Goal: Task Accomplishment & Management: Manage account settings

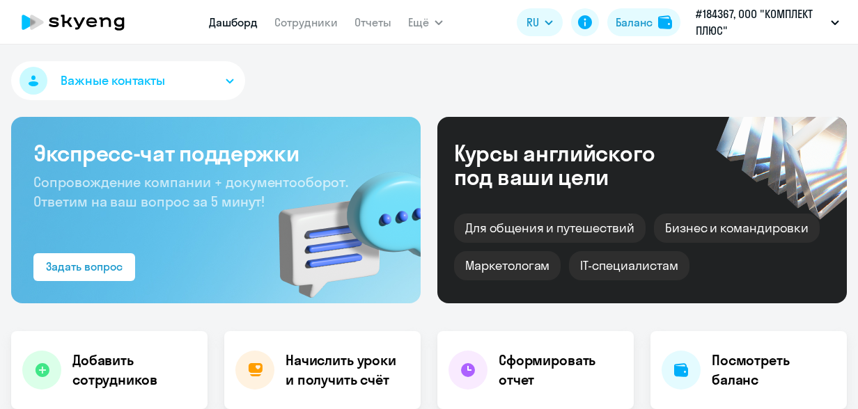
select select "30"
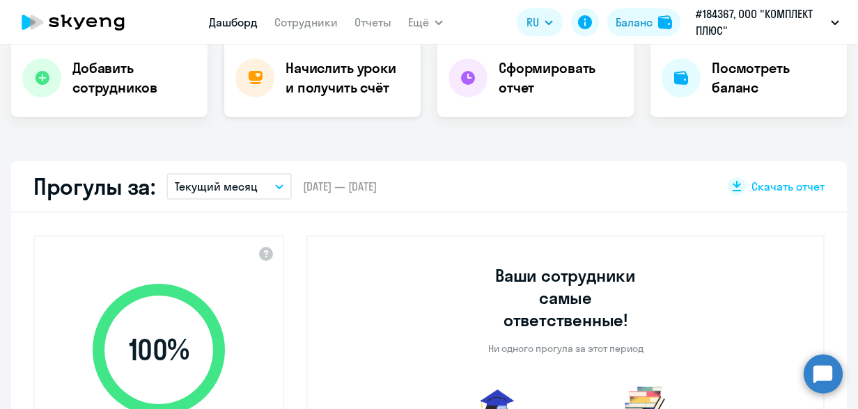
scroll to position [278, 0]
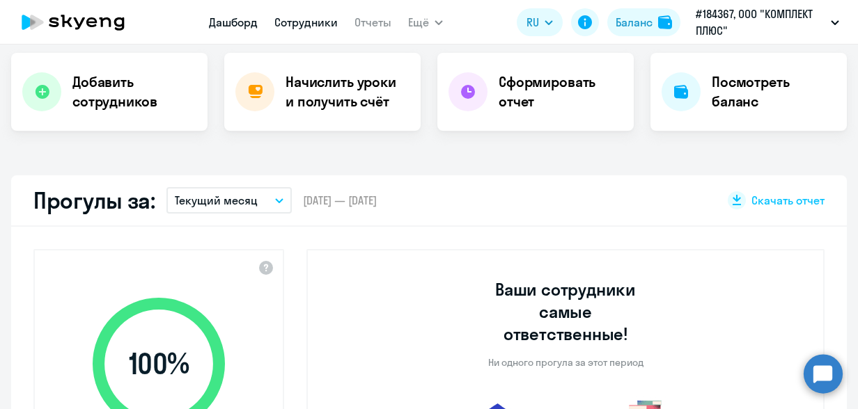
click at [306, 22] on link "Сотрудники" at bounding box center [305, 22] width 63 height 14
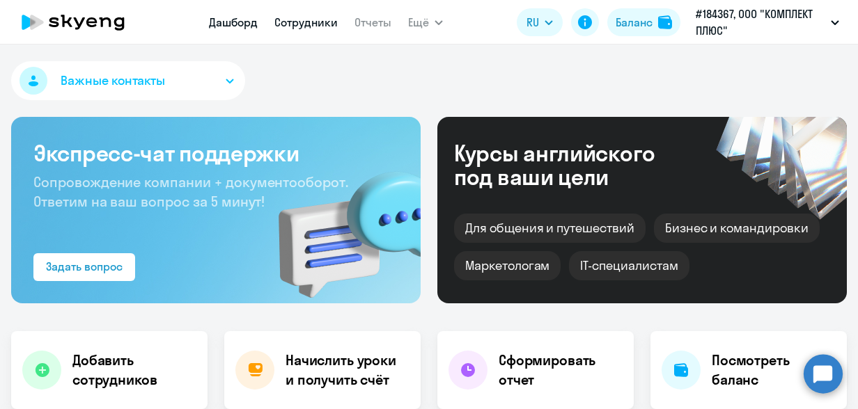
select select "30"
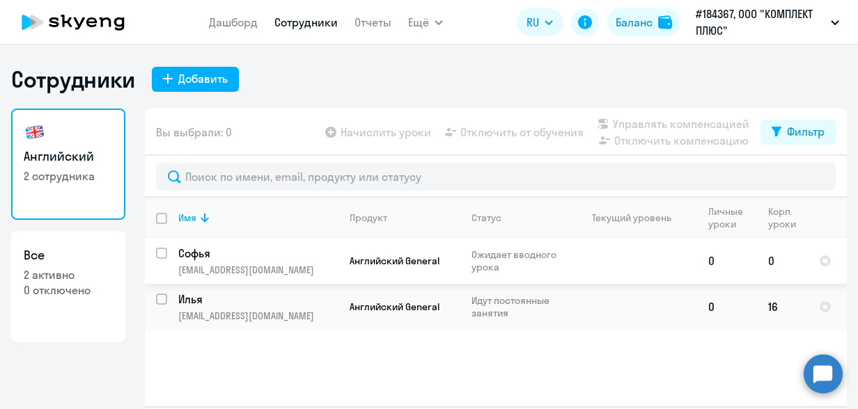
click at [768, 260] on td "0" at bounding box center [782, 261] width 51 height 46
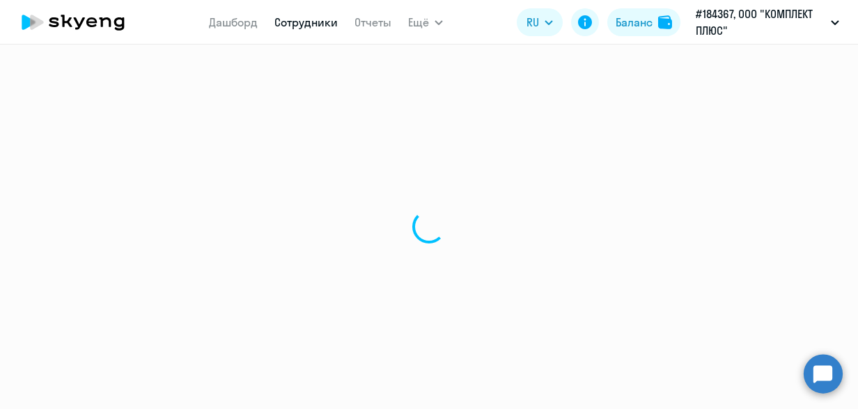
select select "english"
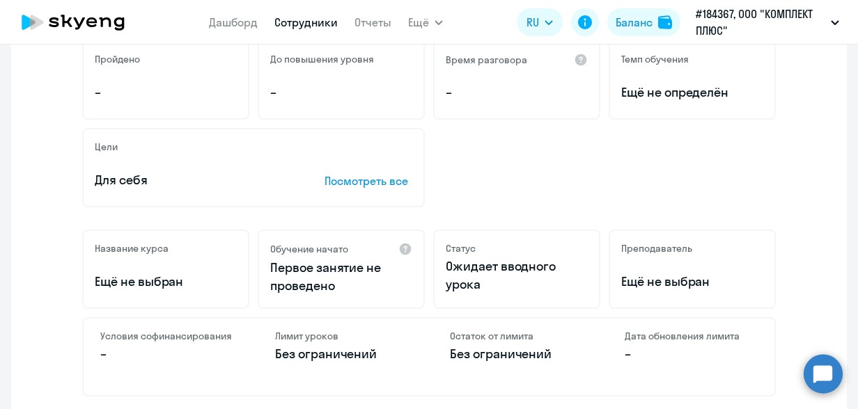
scroll to position [278, 0]
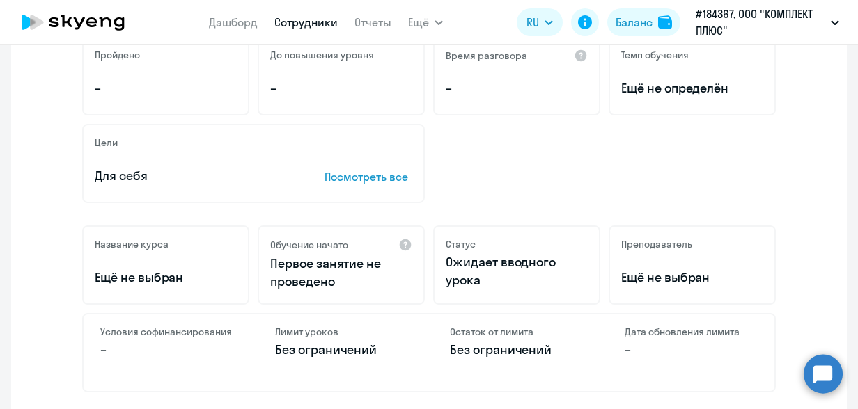
click at [128, 278] on p "Ещё не выбран" at bounding box center [166, 278] width 142 height 18
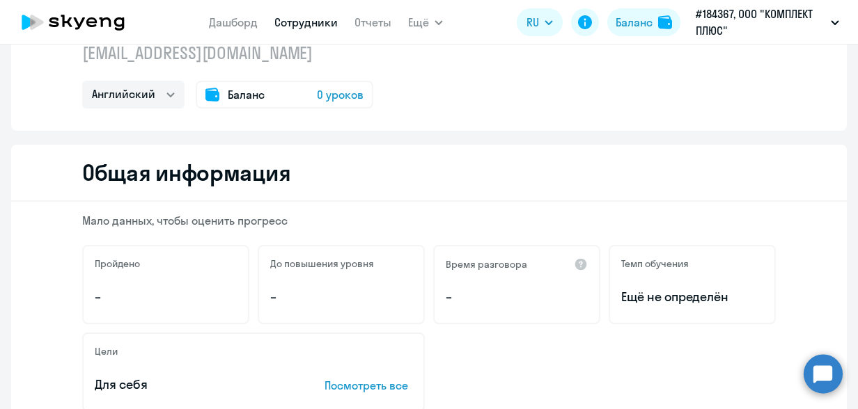
scroll to position [0, 0]
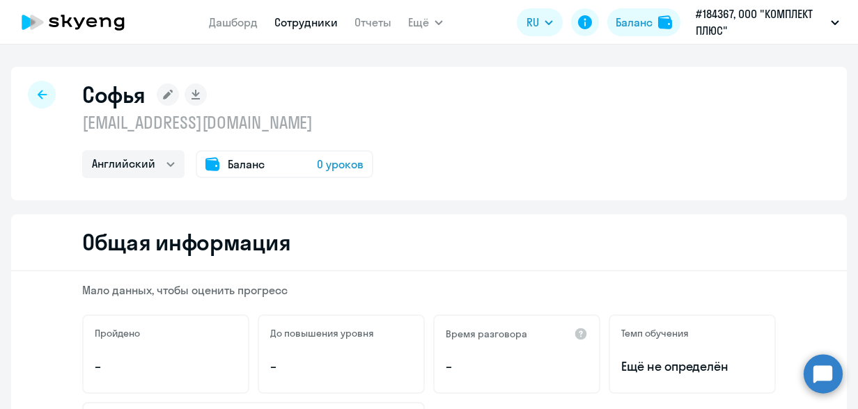
click at [242, 167] on span "Баланс" at bounding box center [246, 164] width 37 height 17
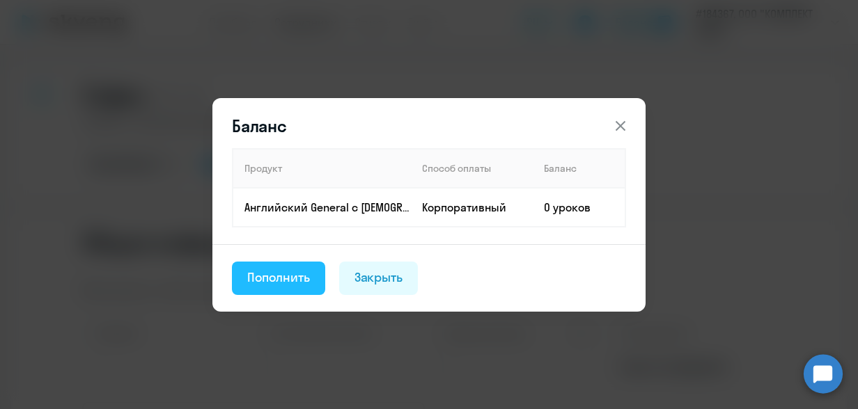
click at [306, 271] on div "Пополнить" at bounding box center [278, 278] width 63 height 18
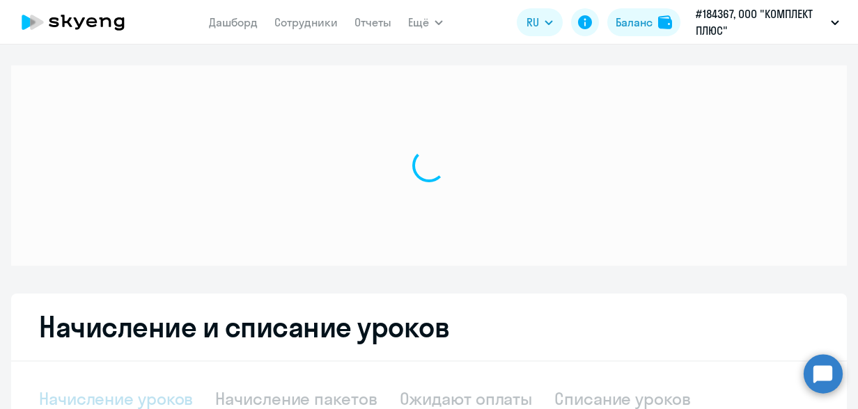
select select "10"
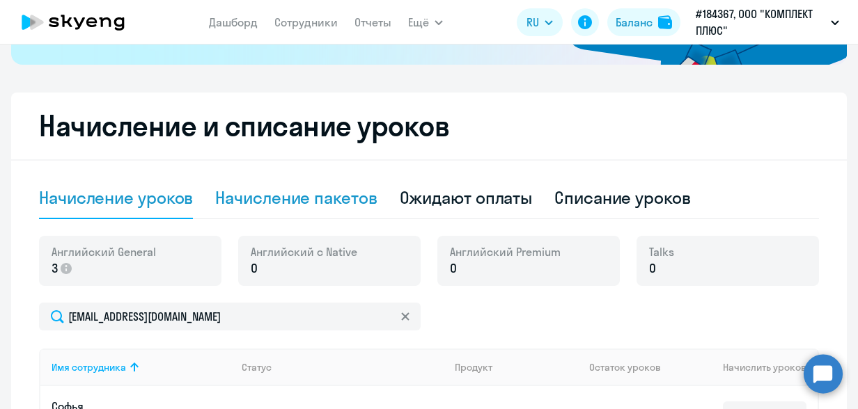
scroll to position [348, 0]
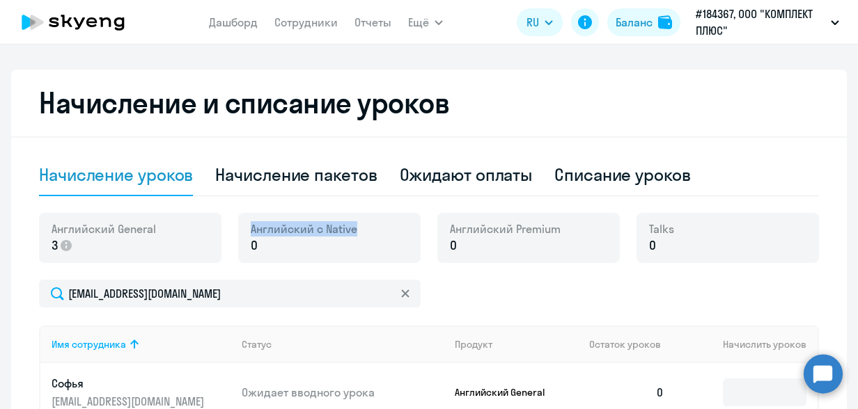
drag, startPoint x: 246, startPoint y: 228, endPoint x: 354, endPoint y: 224, distance: 107.3
click at [354, 224] on div "Английский с Native 0" at bounding box center [329, 238] width 182 height 50
copy span "Английский с Native"
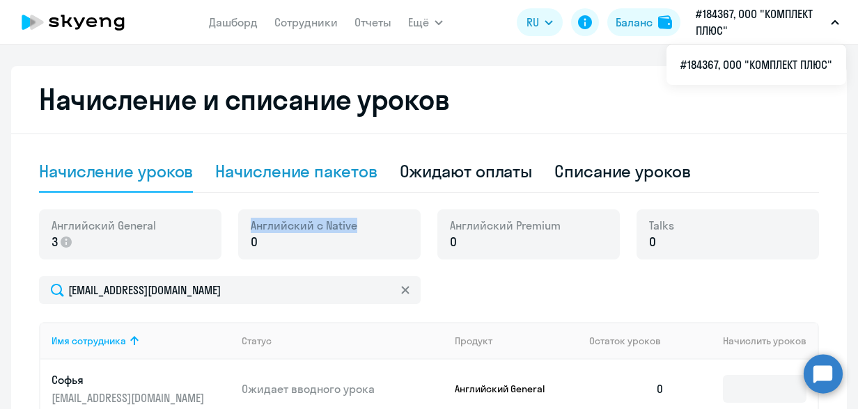
scroll to position [487, 0]
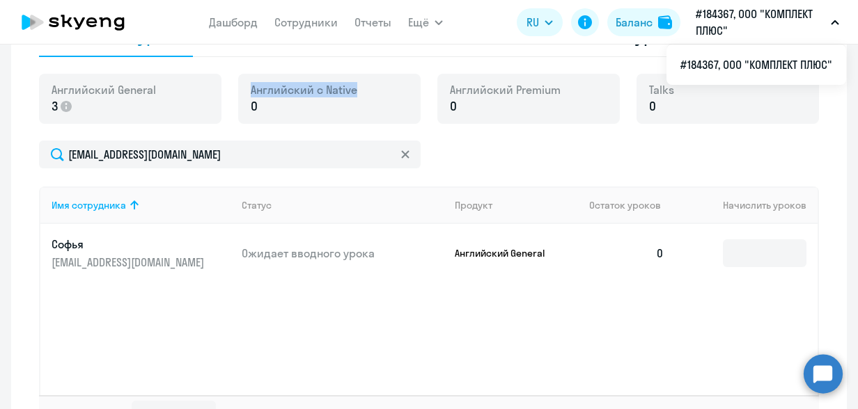
click at [102, 260] on p "kolesovasonaa@gmail.com" at bounding box center [130, 262] width 156 height 15
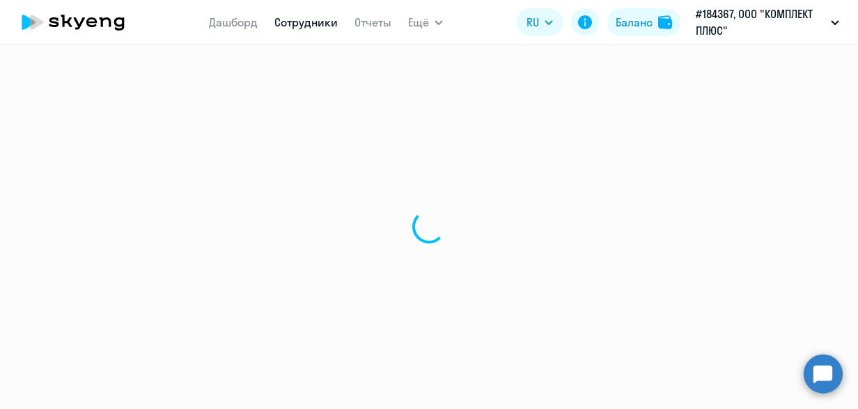
select select "english"
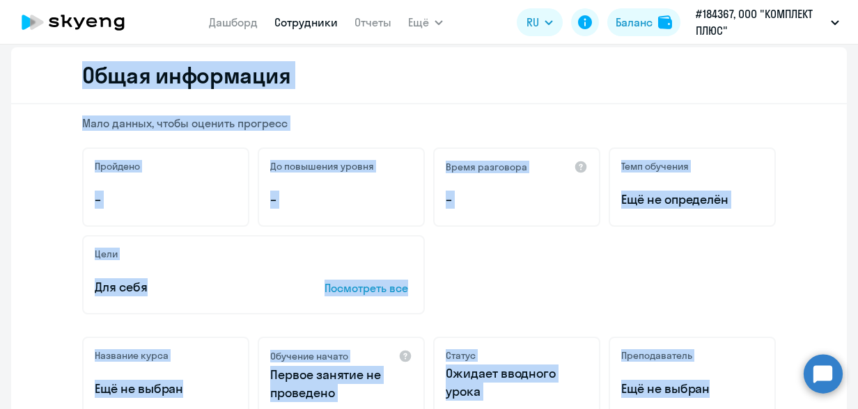
scroll to position [139, 0]
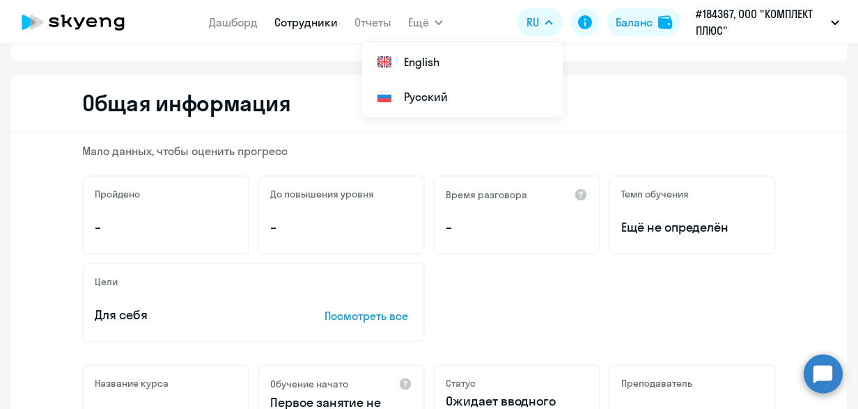
click at [181, 226] on p "–" at bounding box center [166, 228] width 142 height 18
click at [139, 233] on p "–" at bounding box center [166, 228] width 142 height 18
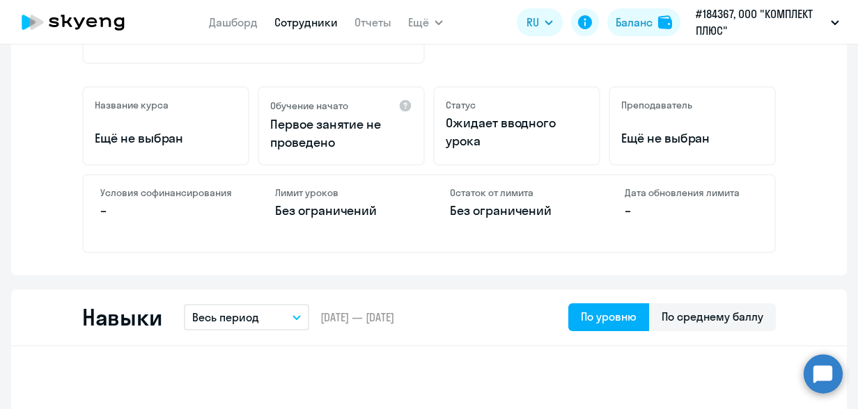
scroll to position [70, 0]
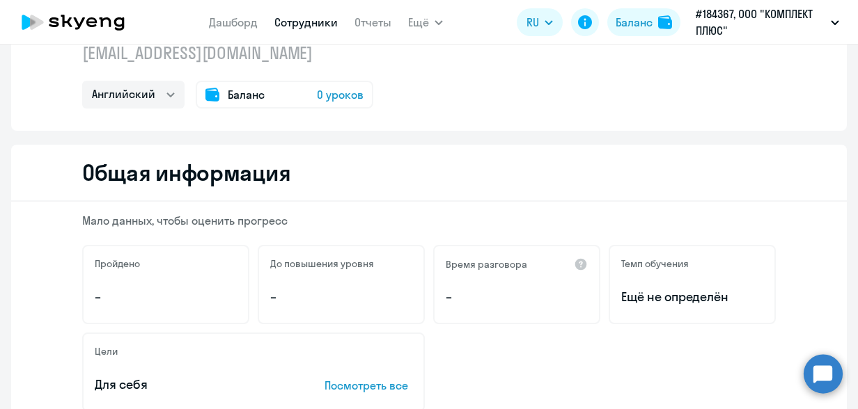
click at [809, 376] on circle at bounding box center [822, 373] width 39 height 39
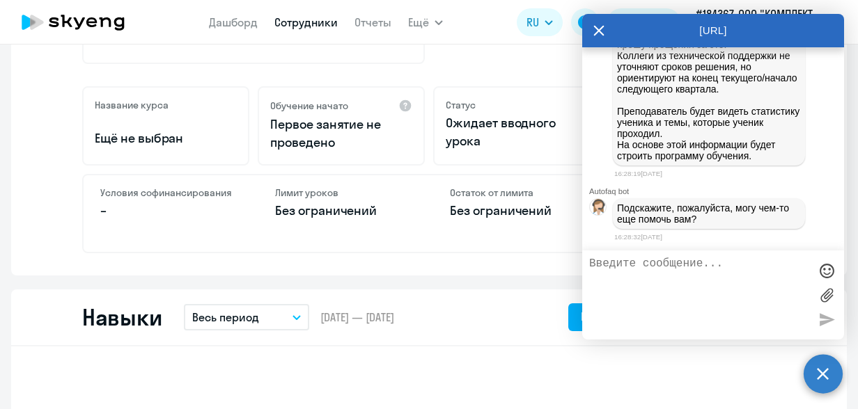
scroll to position [3077, 0]
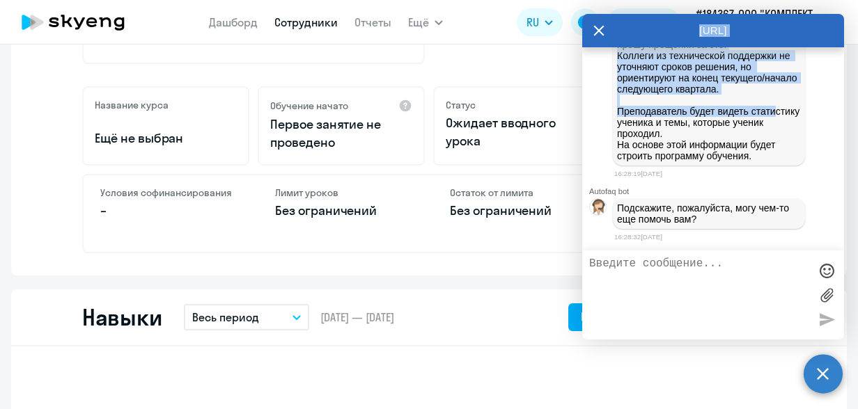
drag, startPoint x: 682, startPoint y: 27, endPoint x: 643, endPoint y: 120, distance: 100.5
click at [643, 120] on div "AutoFAQ.ai Autofaq bot Привет, я отвечаю на вопросы B2B клиентов Skyeng 🙂 Выбер…" at bounding box center [713, 177] width 262 height 326
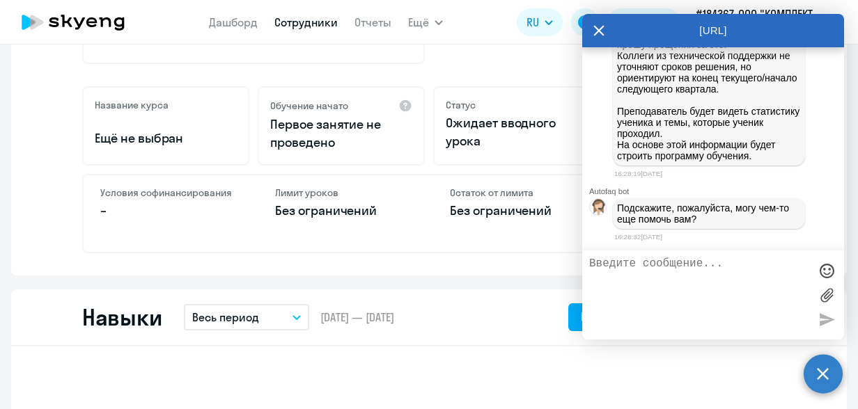
click at [426, 306] on div "Навыки Весь период – 05.09.2025 — 09.09.2025 По уровню По среднему баллу" at bounding box center [428, 318] width 835 height 57
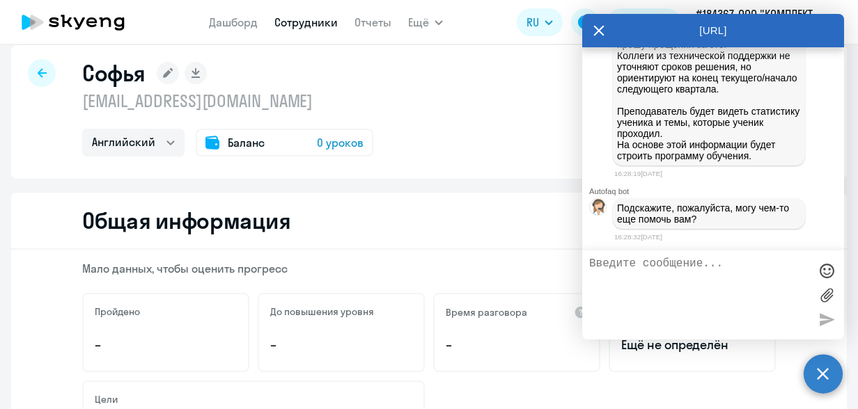
scroll to position [0, 0]
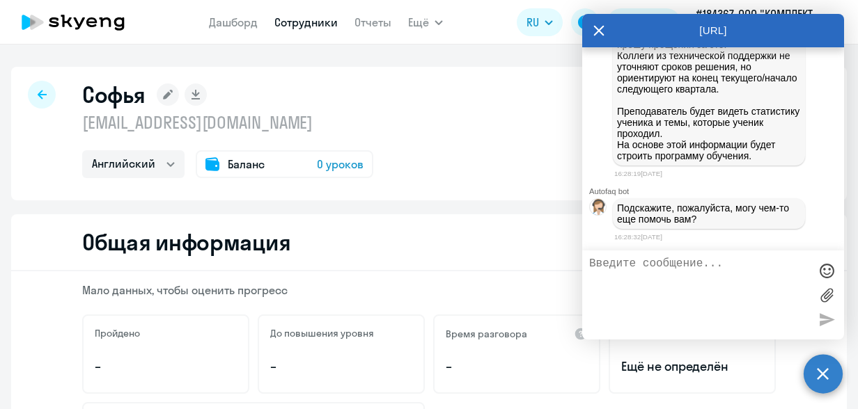
click at [330, 163] on span "0 уроков" at bounding box center [340, 164] width 47 height 17
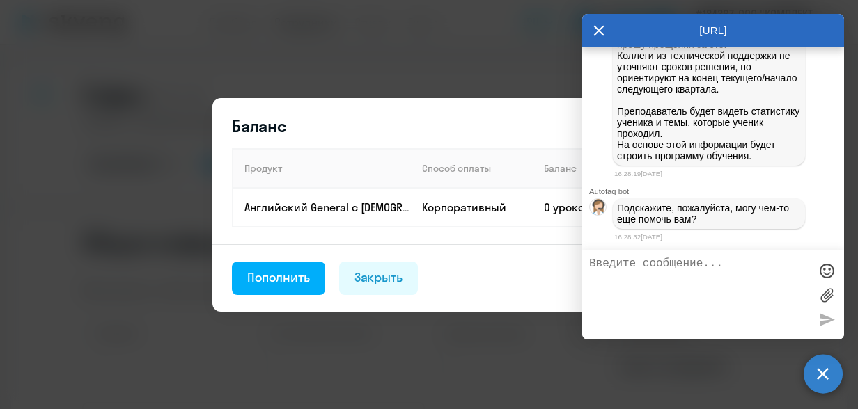
scroll to position [2685, 0]
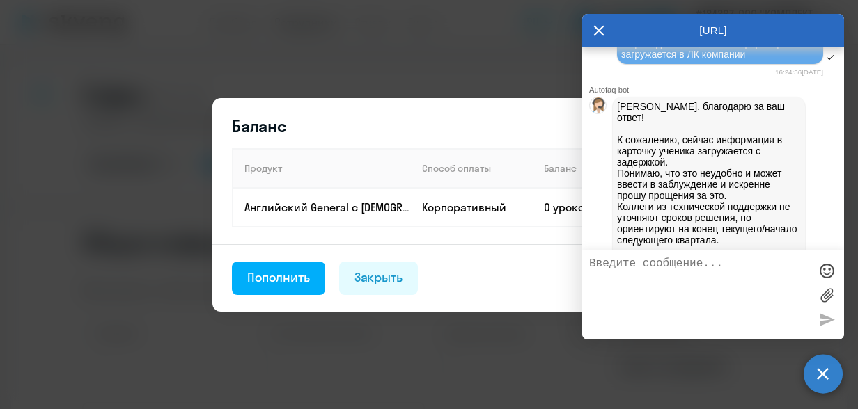
drag, startPoint x: 712, startPoint y: 22, endPoint x: 668, endPoint y: 35, distance: 44.9
click at [668, 35] on div "[URL]" at bounding box center [713, 30] width 262 height 33
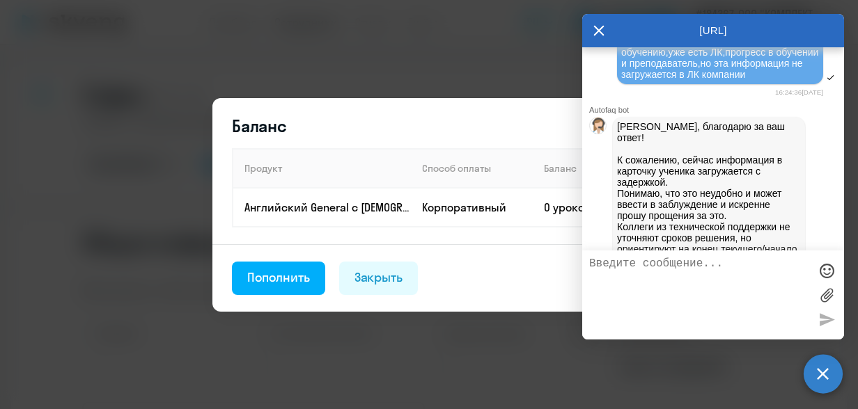
click at [459, 359] on div "Баланс Продукт Способ оплаты Баланс Английский General с русскоговорящим препод…" at bounding box center [429, 205] width 674 height 334
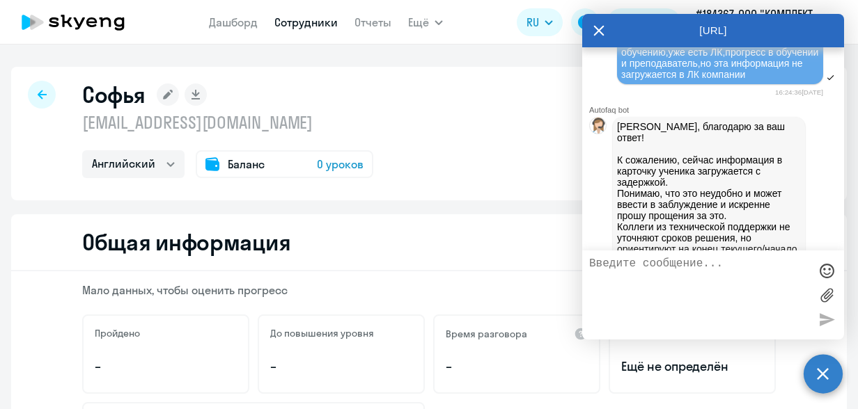
click at [243, 166] on span "Баланс" at bounding box center [246, 164] width 37 height 17
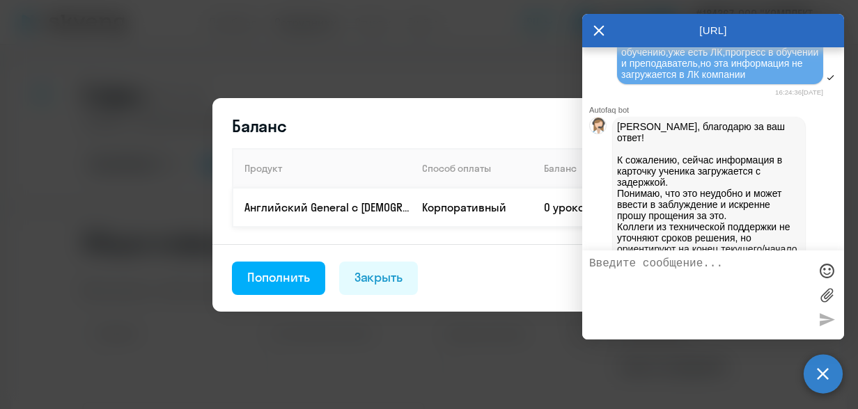
click at [327, 207] on p "Английский General с русскоговорящим преподавателем" at bounding box center [327, 207] width 166 height 15
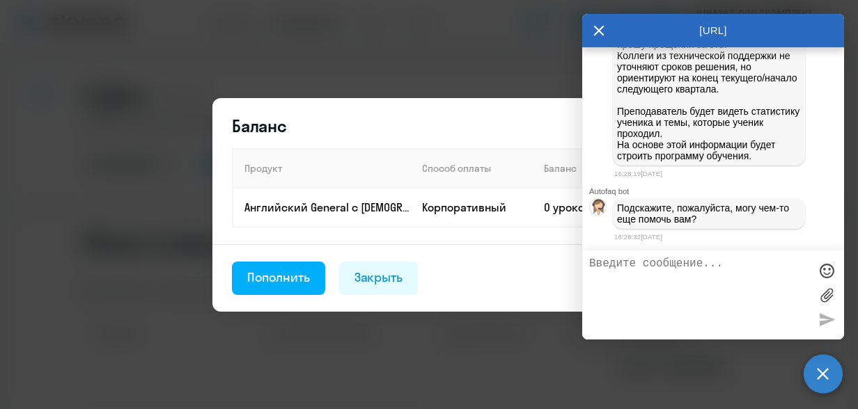
scroll to position [3080, 0]
click at [655, 274] on textarea at bounding box center [699, 295] width 220 height 75
drag, startPoint x: 393, startPoint y: 115, endPoint x: 359, endPoint y: 97, distance: 38.6
click at [290, 109] on div "Баланс Продукт Способ оплаты Баланс Английский General с русскоговорящим препод…" at bounding box center [428, 205] width 433 height 214
drag, startPoint x: 671, startPoint y: 19, endPoint x: 610, endPoint y: 29, distance: 62.1
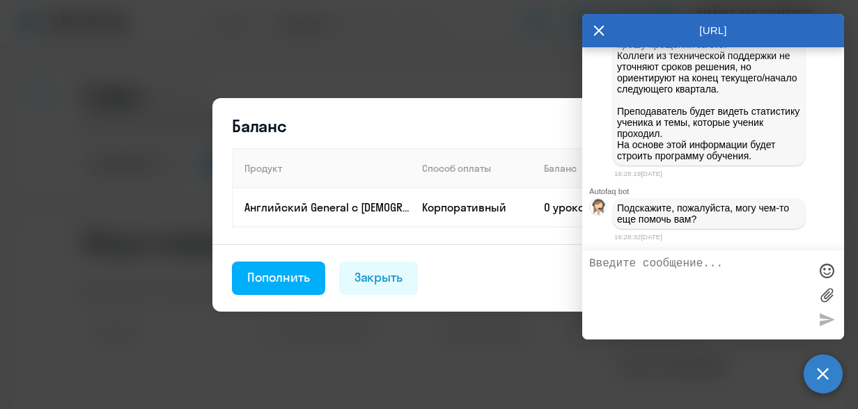
click at [610, 29] on div "[URL]" at bounding box center [713, 30] width 262 height 33
drag, startPoint x: 830, startPoint y: 21, endPoint x: 713, endPoint y: 116, distance: 150.5
click at [805, 38] on div "[URL]" at bounding box center [713, 30] width 262 height 33
click at [601, 27] on icon at bounding box center [599, 31] width 10 height 10
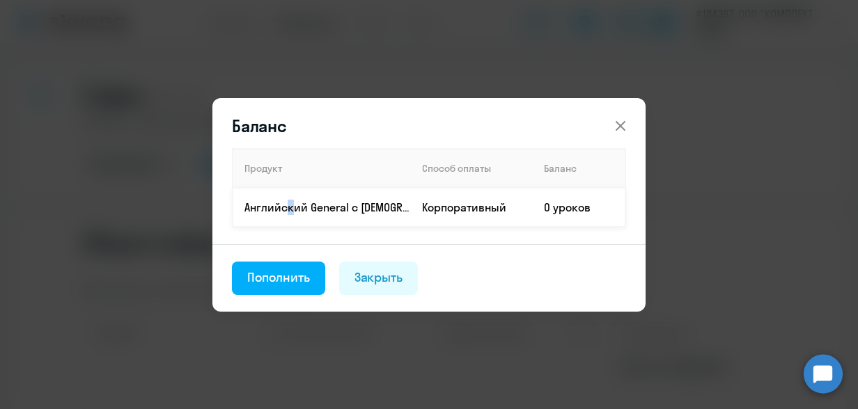
click at [284, 205] on td "Английский General с русскоговорящим преподавателем" at bounding box center [322, 207] width 178 height 39
drag, startPoint x: 546, startPoint y: 194, endPoint x: 549, endPoint y: 203, distance: 9.7
click at [549, 203] on td "0 уроков" at bounding box center [579, 207] width 93 height 39
click at [546, 199] on td "0 уроков" at bounding box center [579, 207] width 93 height 39
click at [256, 286] on button "Пополнить" at bounding box center [278, 278] width 93 height 33
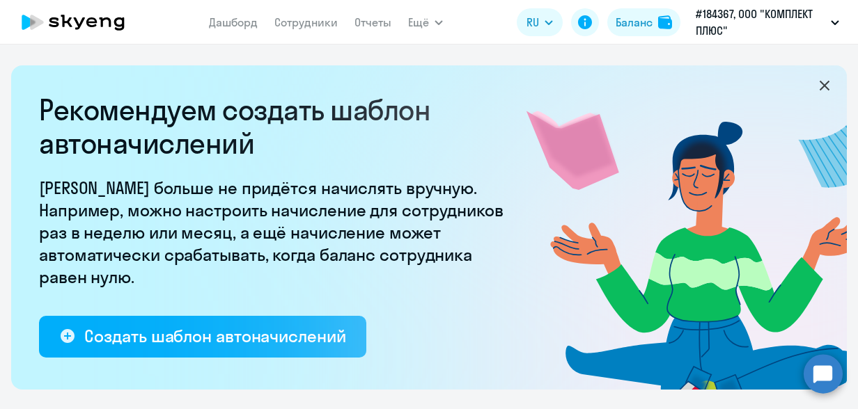
select select "10"
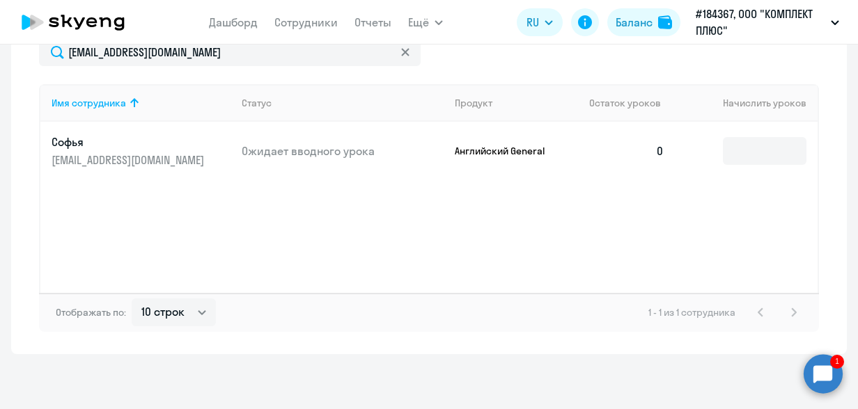
scroll to position [590, 0]
drag, startPoint x: 705, startPoint y: 148, endPoint x: 713, endPoint y: 146, distance: 8.6
click at [707, 148] on td at bounding box center [746, 150] width 142 height 58
click at [723, 146] on input at bounding box center [765, 150] width 84 height 28
drag, startPoint x: 507, startPoint y: 171, endPoint x: 500, endPoint y: 150, distance: 21.4
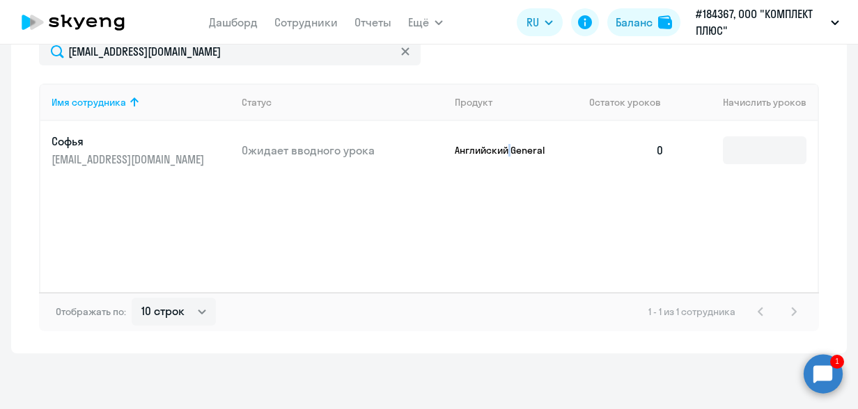
click at [503, 155] on td "Английский General" at bounding box center [510, 150] width 135 height 58
click at [500, 150] on p "Английский General" at bounding box center [507, 150] width 104 height 13
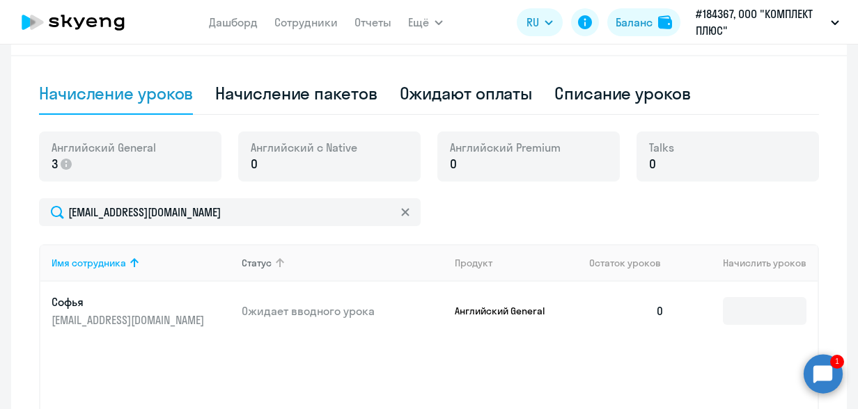
scroll to position [451, 0]
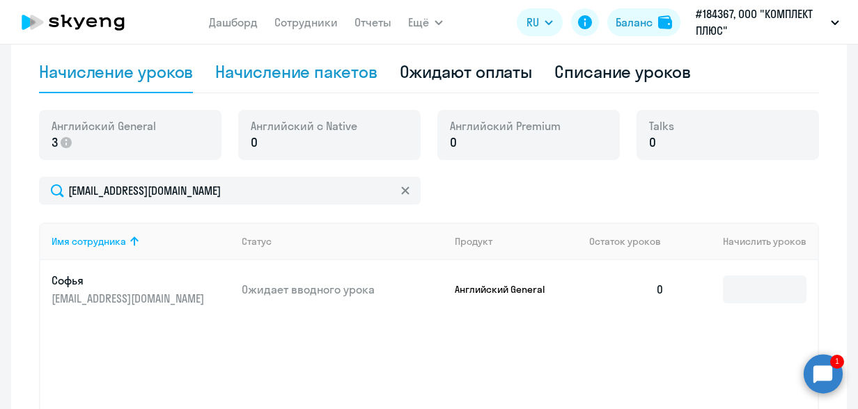
click at [260, 68] on div "Начисление пакетов" at bounding box center [296, 72] width 162 height 22
select select "10"
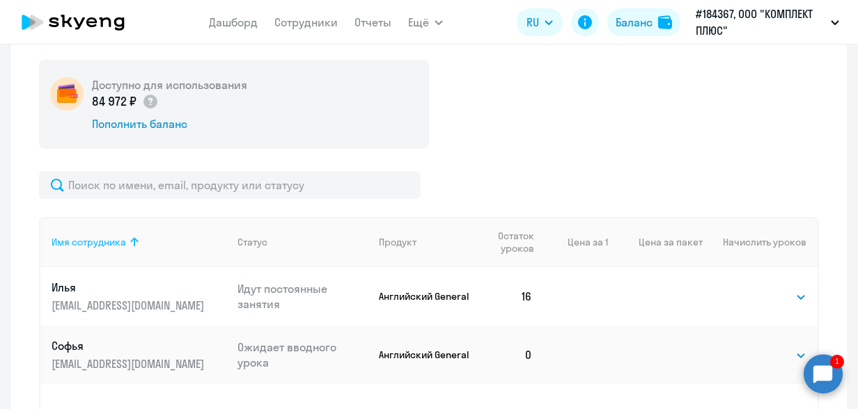
scroll to position [521, 0]
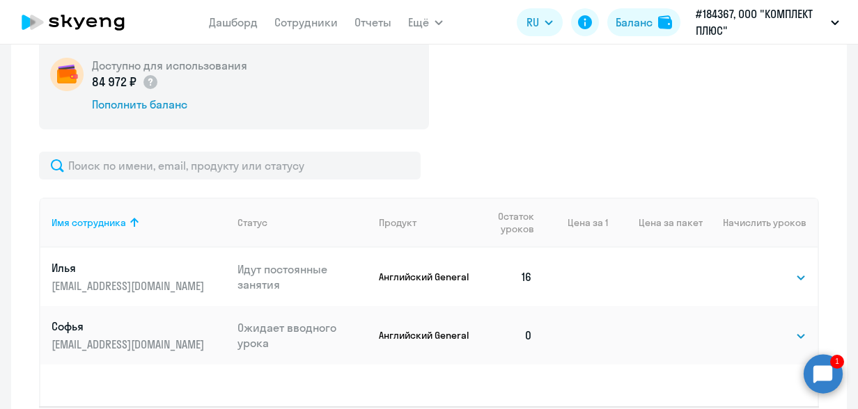
click at [439, 274] on p "Английский General" at bounding box center [426, 277] width 94 height 13
click at [436, 273] on p "Английский General" at bounding box center [426, 277] width 94 height 13
click at [518, 276] on td "16" at bounding box center [508, 277] width 71 height 58
click at [419, 333] on p "Английский General" at bounding box center [426, 335] width 94 height 13
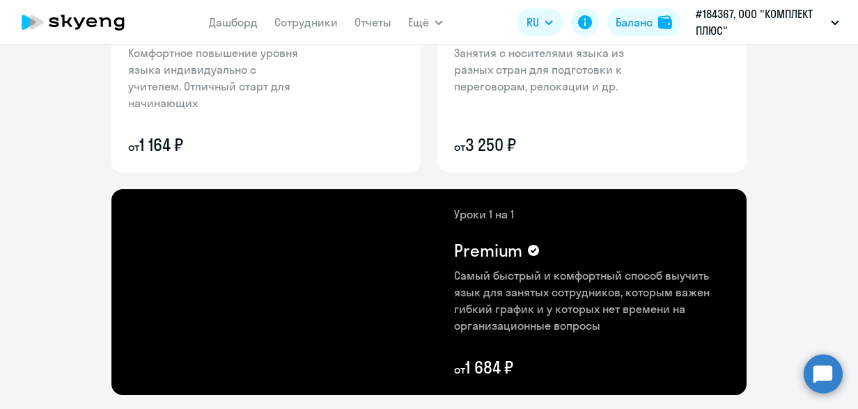
scroll to position [61, 0]
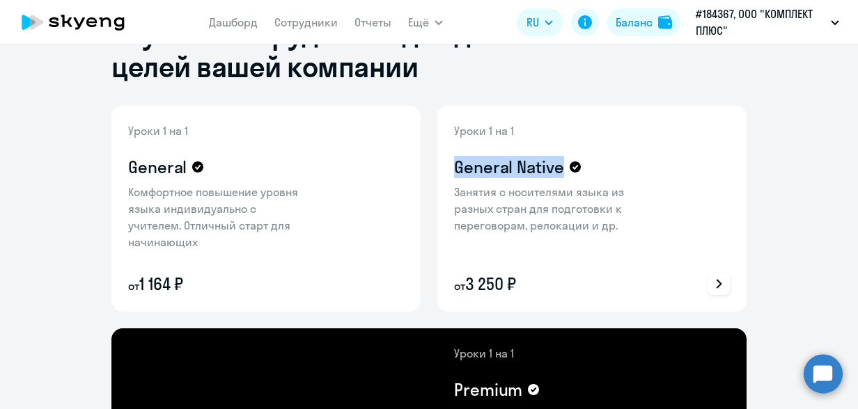
drag, startPoint x: 450, startPoint y: 167, endPoint x: 554, endPoint y: 171, distance: 104.5
click at [554, 171] on h4 "General Native" at bounding box center [509, 167] width 110 height 22
copy h4 "General Native"
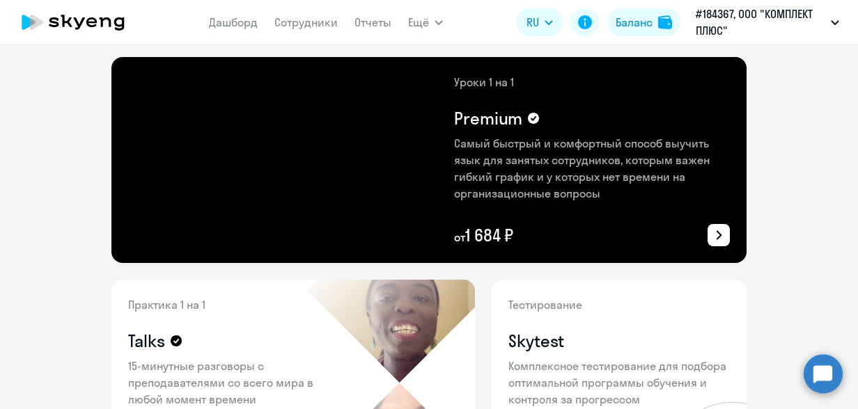
scroll to position [201, 0]
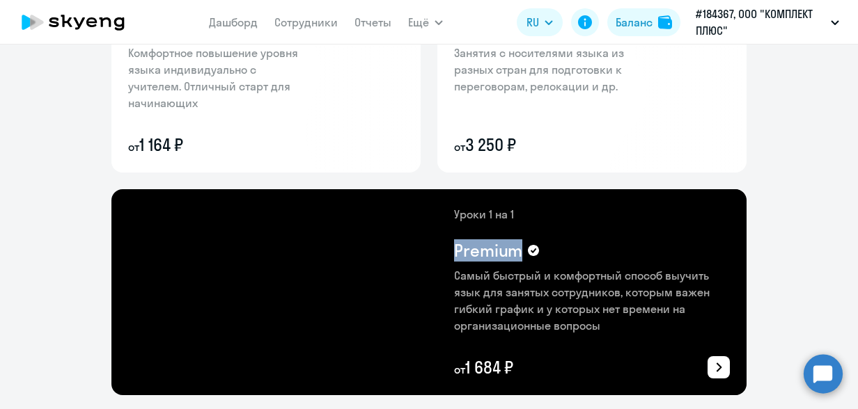
drag, startPoint x: 451, startPoint y: 250, endPoint x: 517, endPoint y: 252, distance: 65.5
click at [517, 252] on div "Premium" at bounding box center [592, 250] width 276 height 22
copy h4 "Premium"
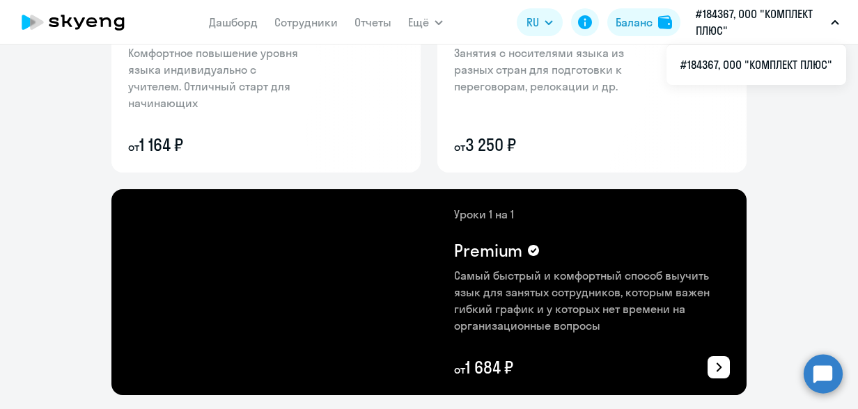
click at [714, 366] on icon at bounding box center [719, 368] width 10 height 10
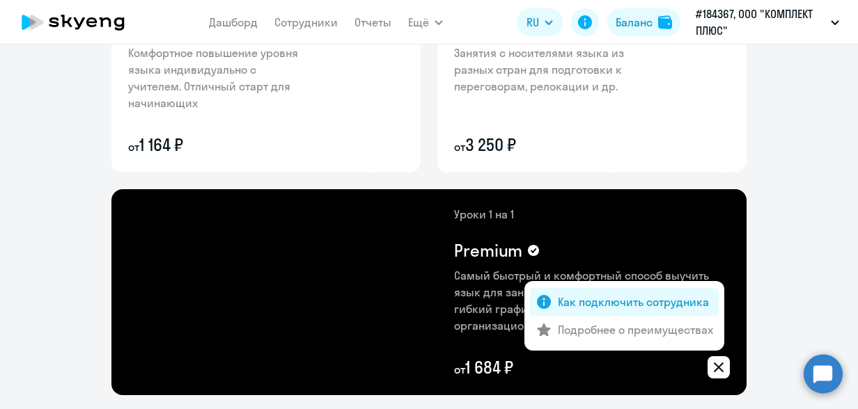
click at [680, 301] on p "Как подключить сотрудника" at bounding box center [633, 302] width 151 height 17
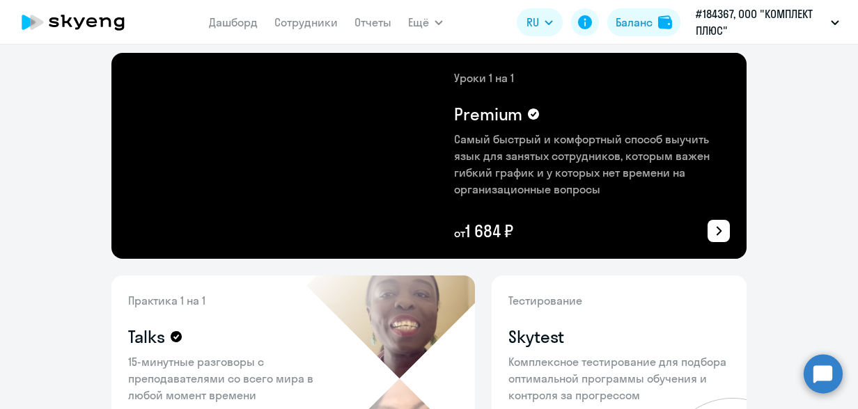
scroll to position [348, 0]
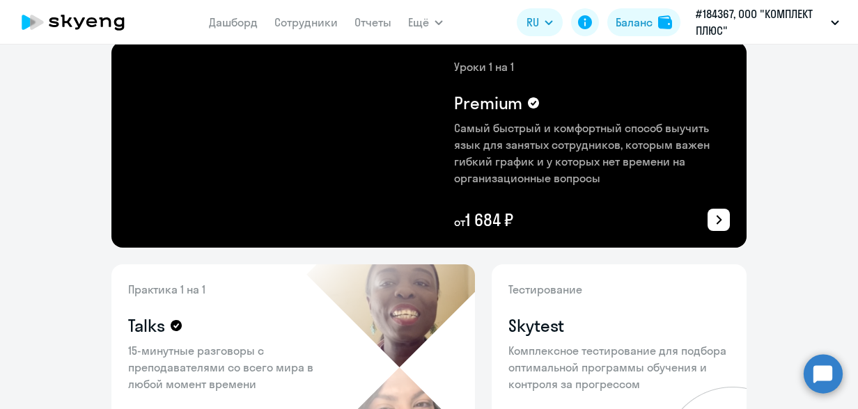
click at [710, 214] on icon at bounding box center [718, 220] width 17 height 17
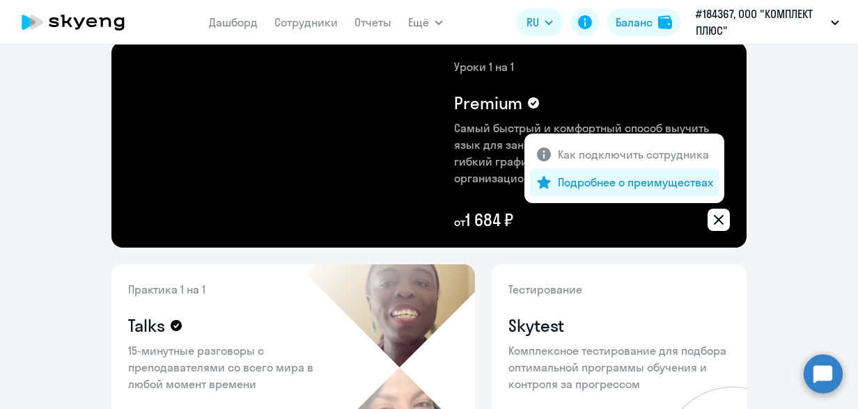
click at [670, 178] on p "Подробнее о преимуществах" at bounding box center [635, 182] width 155 height 17
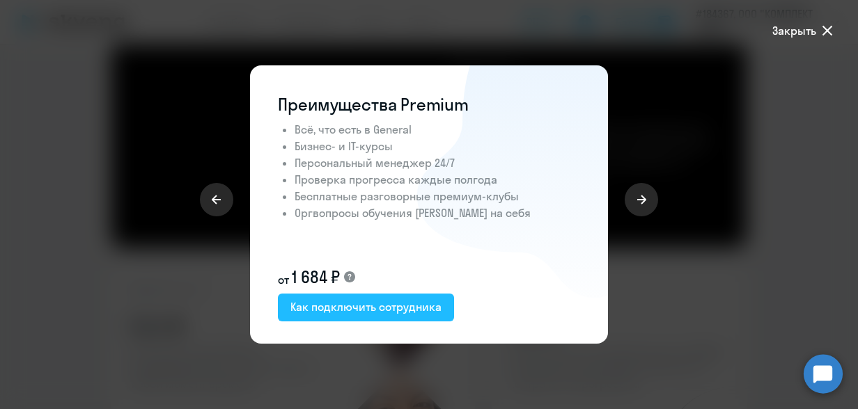
click at [383, 305] on div "Как подключить сотрудника" at bounding box center [365, 307] width 151 height 17
click at [784, 32] on span "Закрыть" at bounding box center [794, 30] width 44 height 17
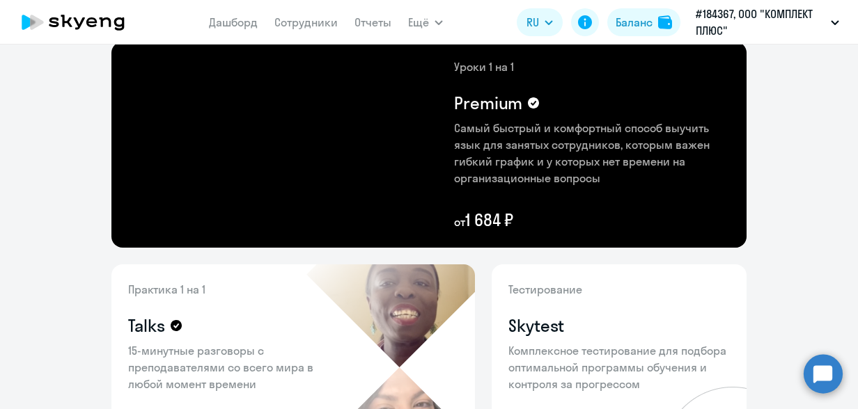
click at [830, 365] on circle at bounding box center [822, 373] width 39 height 39
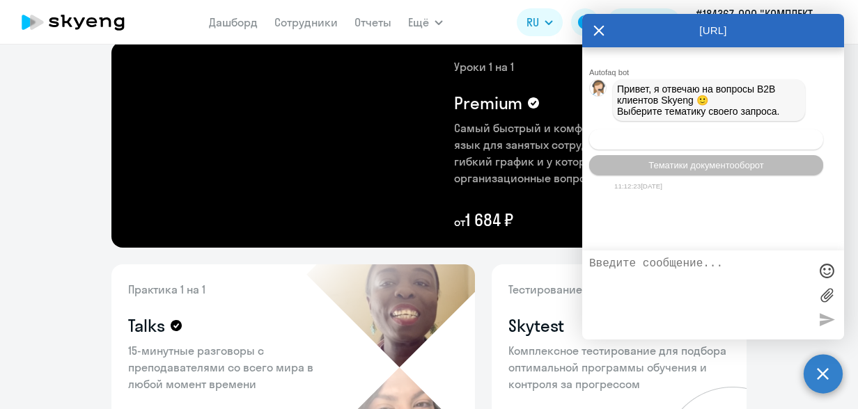
click at [688, 145] on span "Операционное сопровождение" at bounding box center [705, 139] width 131 height 10
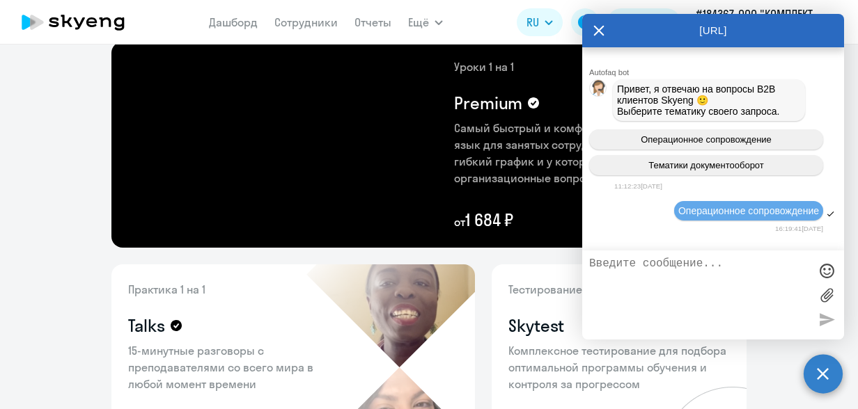
scroll to position [77, 0]
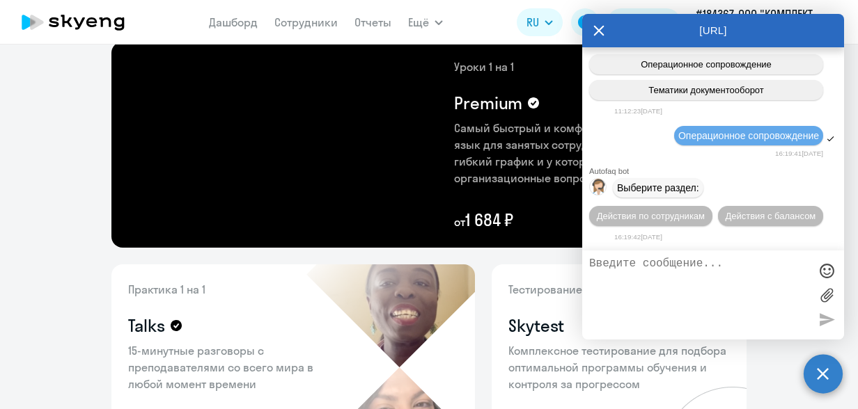
click at [647, 292] on textarea at bounding box center [699, 295] width 220 height 75
click at [651, 214] on span "Действия по сотрудникам" at bounding box center [651, 216] width 108 height 10
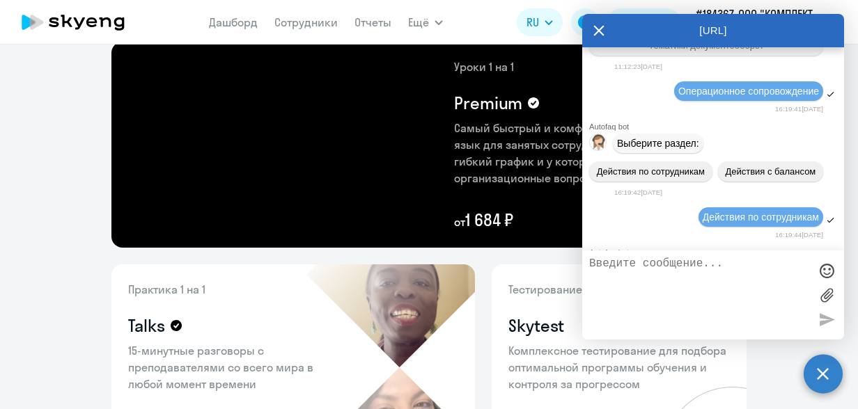
scroll to position [283, 0]
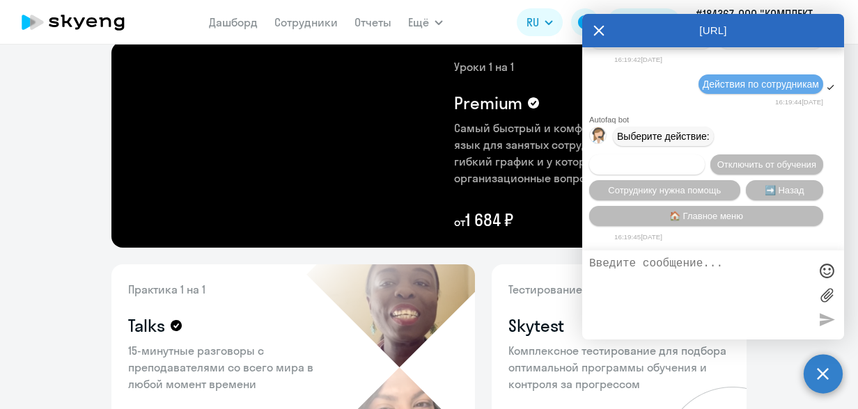
click at [682, 159] on span "Подключить к обучению" at bounding box center [647, 164] width 102 height 10
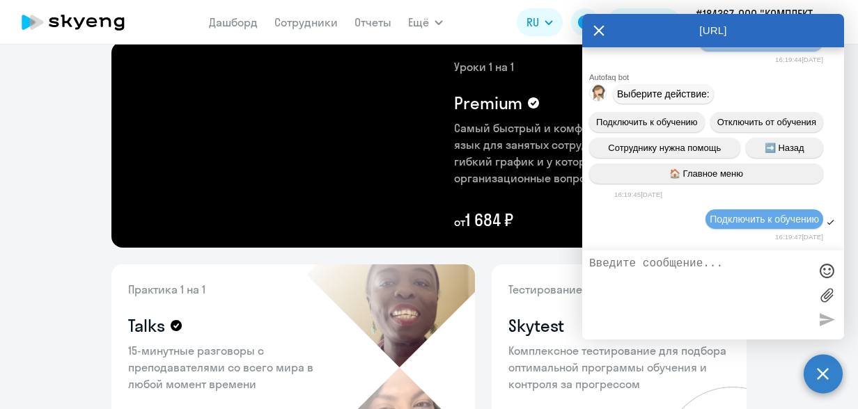
scroll to position [462, 0]
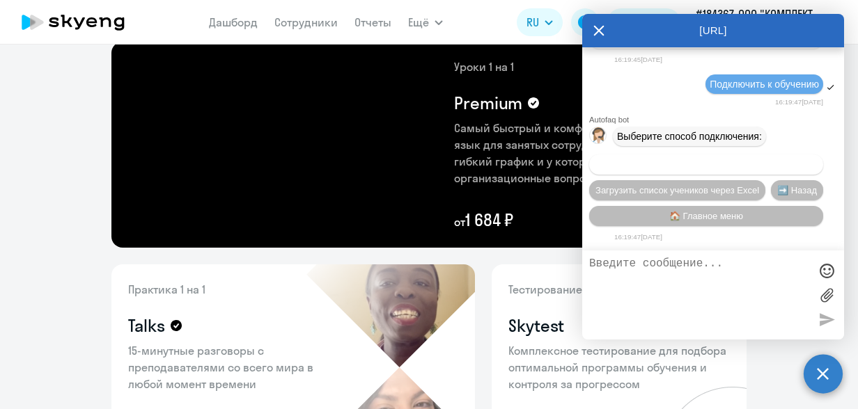
click at [690, 164] on span "Добавить учеников вручную" at bounding box center [706, 164] width 118 height 10
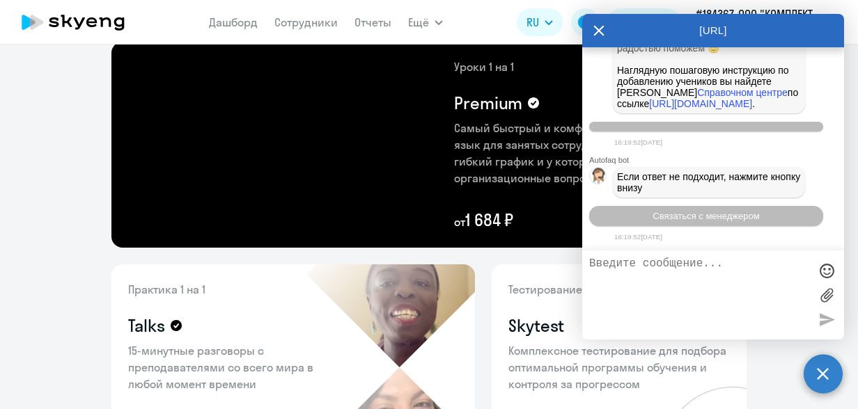
scroll to position [1082, 0]
click at [692, 109] on link "[URL][DOMAIN_NAME]" at bounding box center [700, 103] width 103 height 11
click at [677, 276] on textarea at bounding box center [699, 295] width 220 height 75
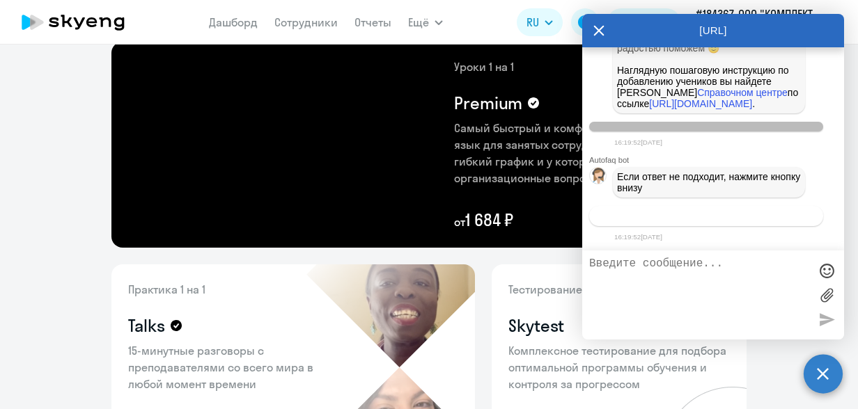
click at [681, 217] on span "Связаться с менеджером" at bounding box center [705, 216] width 107 height 10
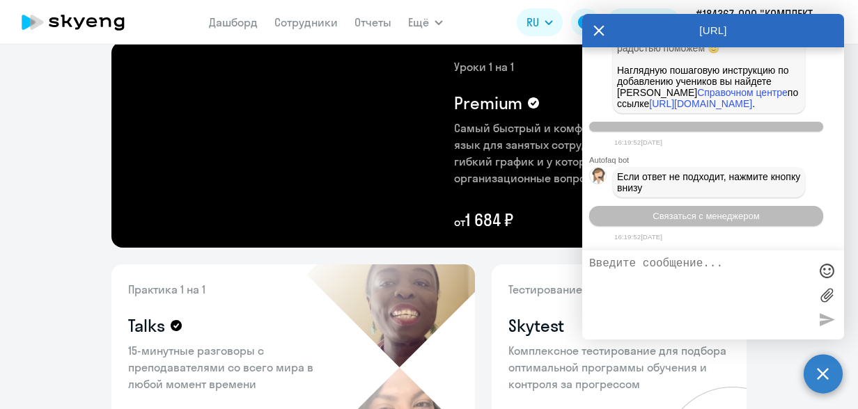
scroll to position [1193, 0]
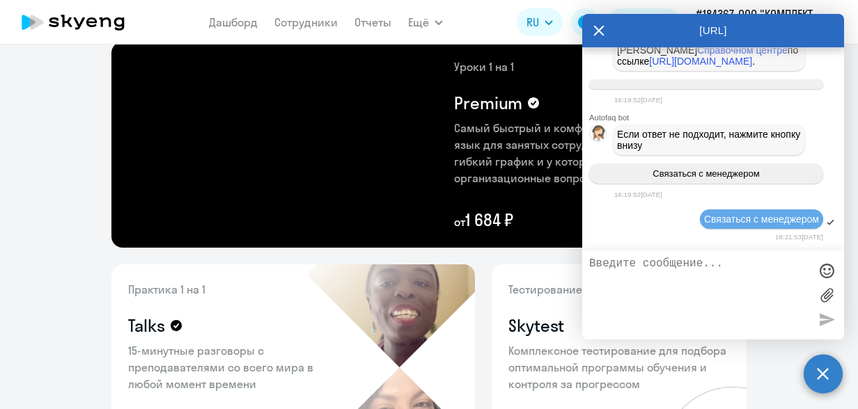
click at [663, 294] on textarea at bounding box center [699, 295] width 220 height 75
type textarea "z"
type textarea "p"
type textarea "здравствуйте"
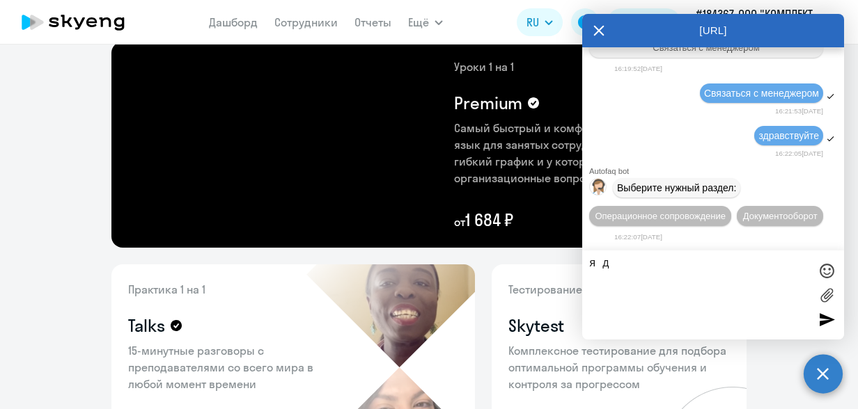
scroll to position [1345, 0]
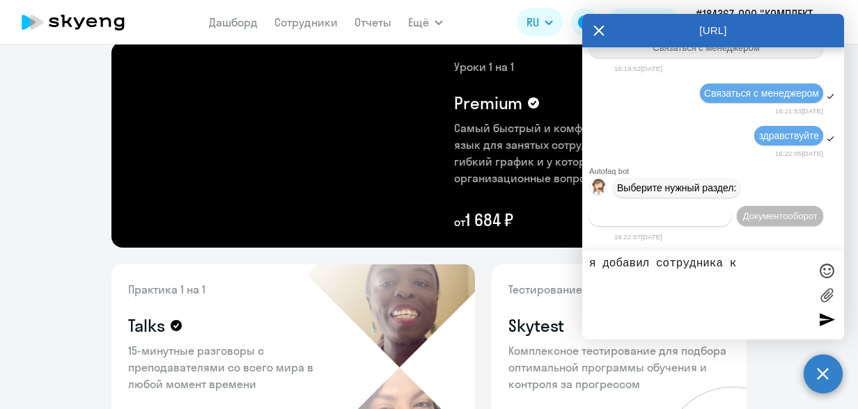
click at [660, 206] on button "Операционное сопровождение" at bounding box center [660, 216] width 142 height 20
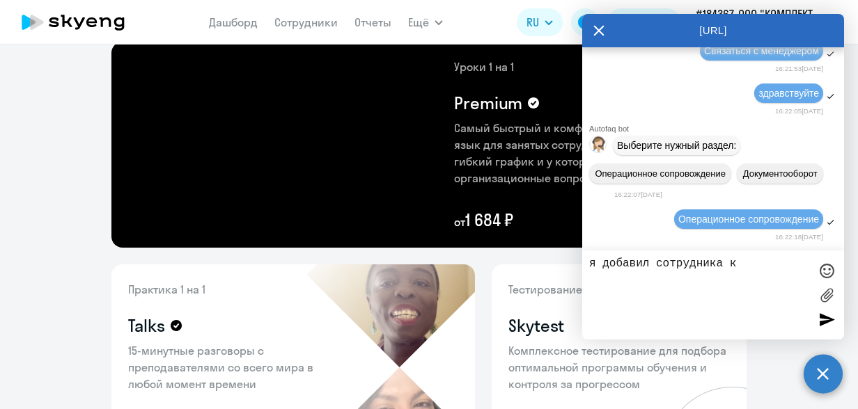
scroll to position [1472, 0]
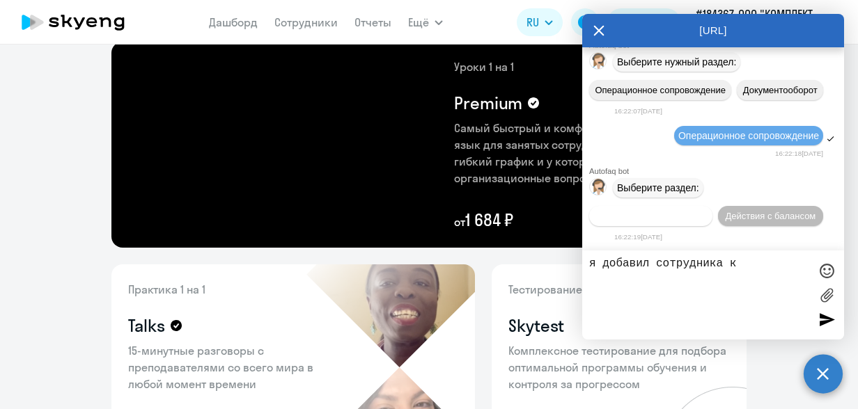
click at [631, 214] on span "Действия по сотрудникам" at bounding box center [651, 216] width 108 height 10
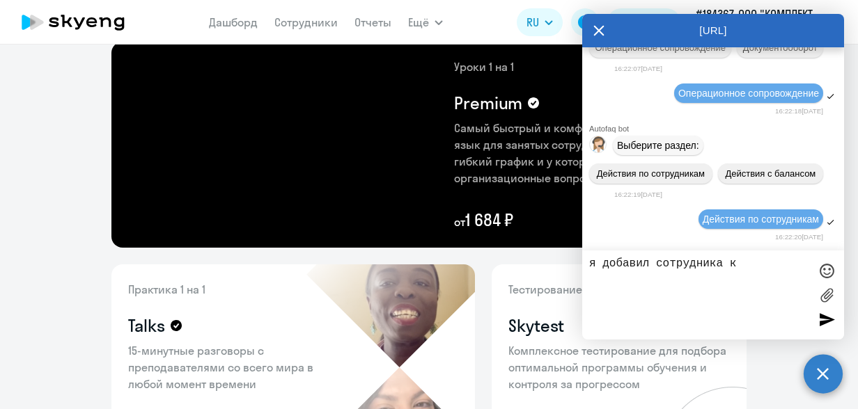
scroll to position [1677, 0]
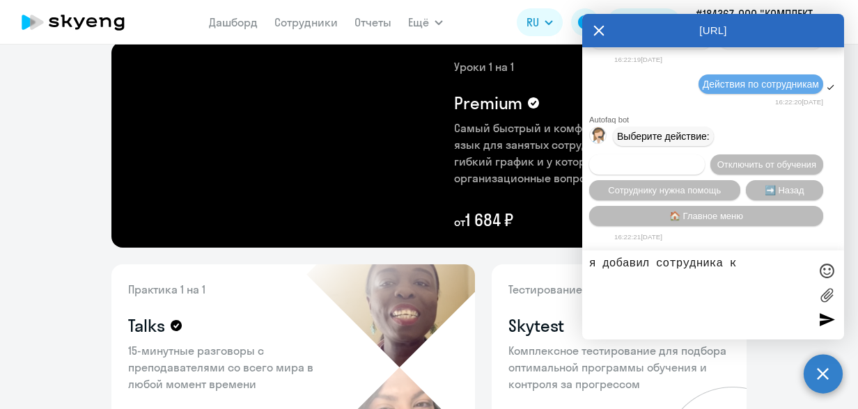
click at [698, 159] on span "Подключить к обучению" at bounding box center [647, 164] width 102 height 10
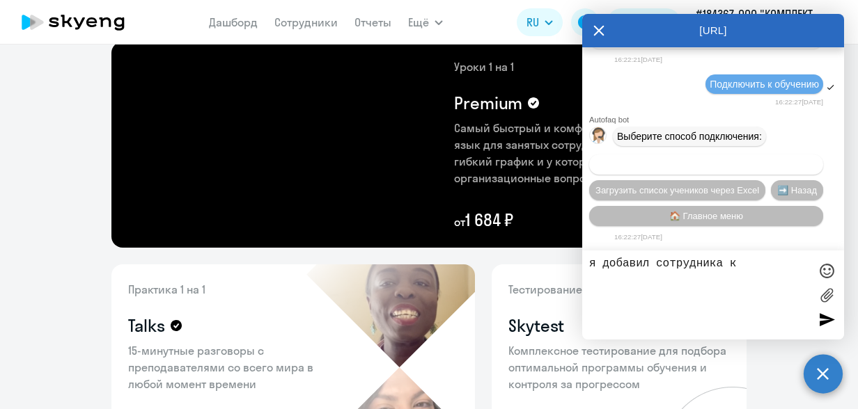
scroll to position [1856, 0]
click at [673, 162] on span "Добавить учеников вручную" at bounding box center [706, 164] width 118 height 10
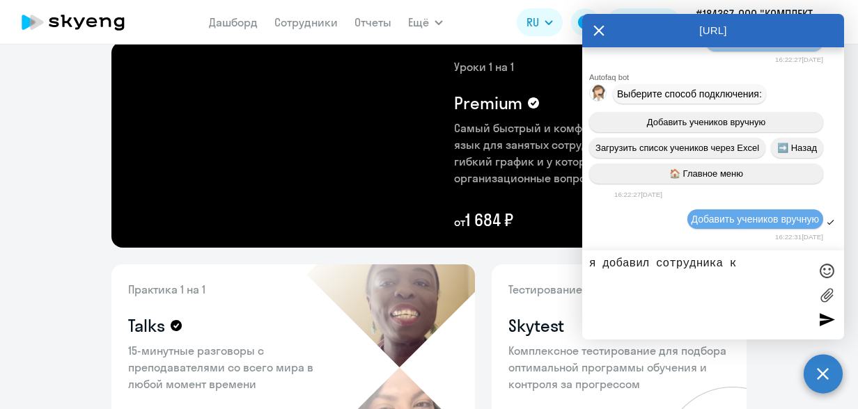
scroll to position [2545, 0]
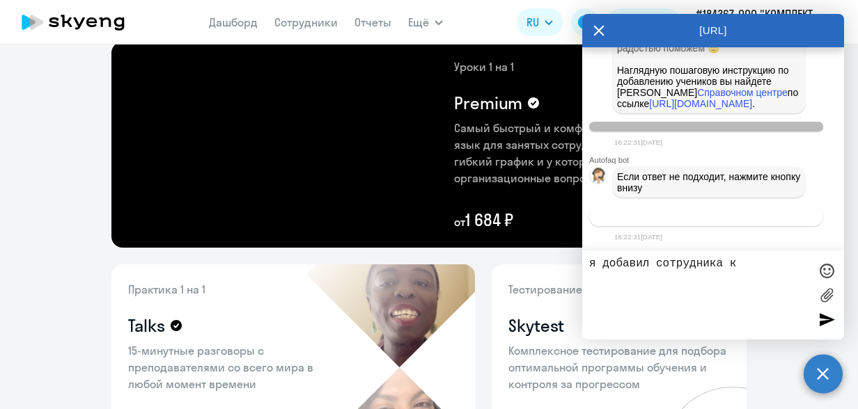
click at [670, 214] on span "Связаться с менеджером" at bounding box center [705, 216] width 107 height 10
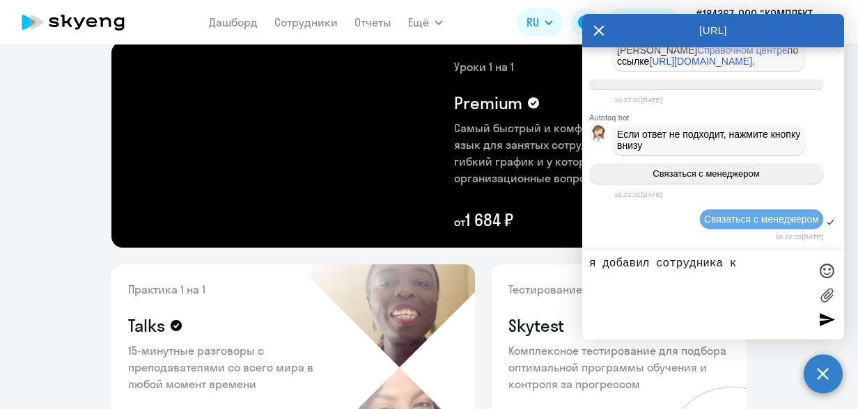
click at [757, 269] on textarea "я добавил сотрудника к" at bounding box center [699, 295] width 220 height 75
type textarea "я"
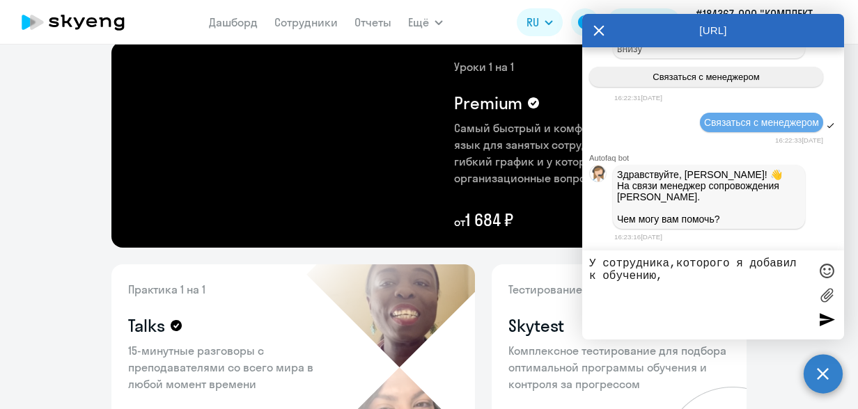
scroll to position [2687, 0]
drag, startPoint x: 753, startPoint y: 274, endPoint x: 737, endPoint y: 275, distance: 16.7
click at [737, 275] on textarea "У сотрудника,которого я добавил к обучению,уже есть ЛК и прогресс в обучении,пр…" at bounding box center [699, 295] width 220 height 75
click at [663, 290] on textarea "У сотрудника,которого я добавил к обучению,уже есть ЛК,прогресс в обучении,преп…" at bounding box center [699, 295] width 220 height 75
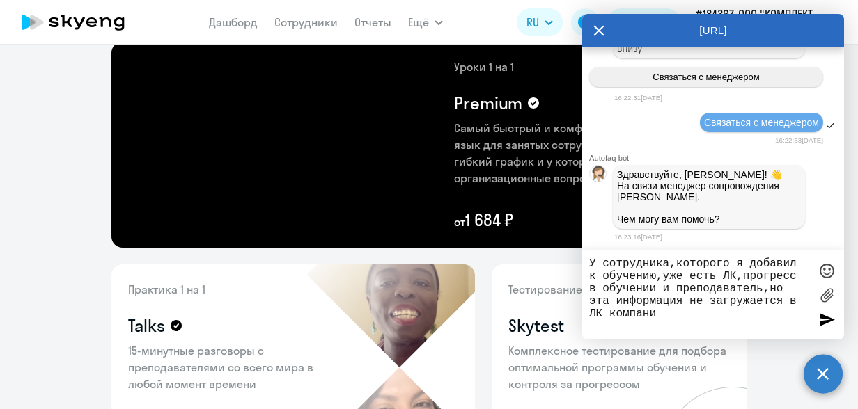
type textarea "У сотрудника,которого я добавил к обучению,уже есть ЛК,прогресс в обучении и пр…"
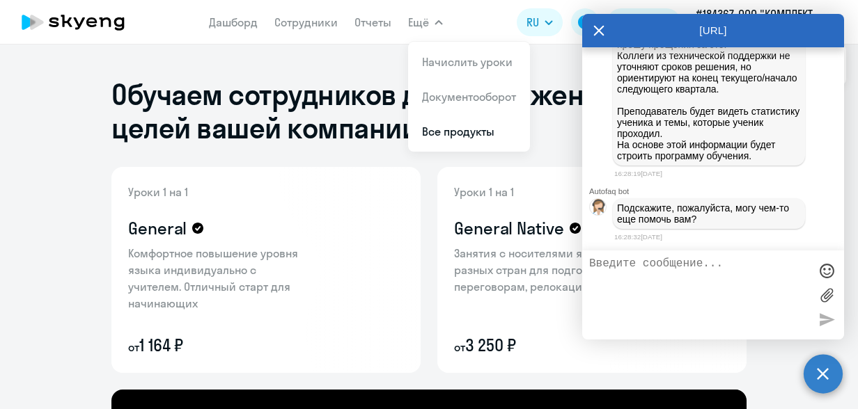
scroll to position [3080, 0]
click at [670, 274] on textarea at bounding box center [699, 295] width 220 height 75
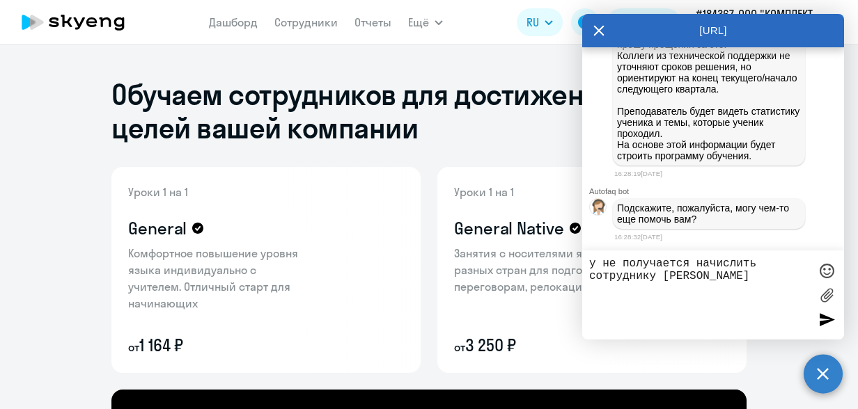
type textarea "у не получается начислить сотруднику баланс"
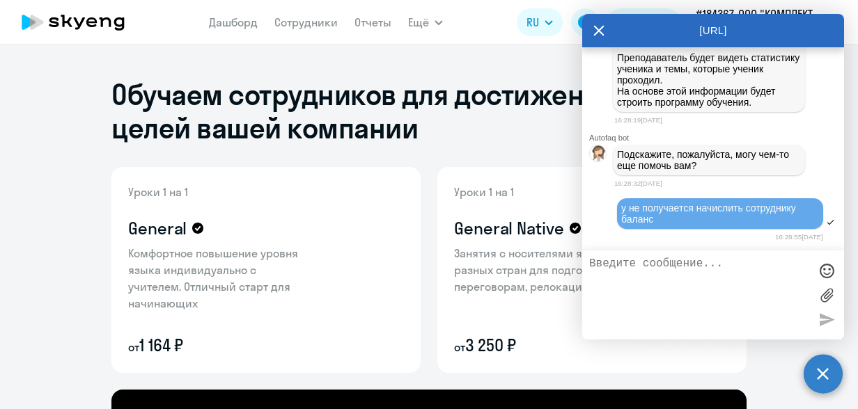
scroll to position [3134, 0]
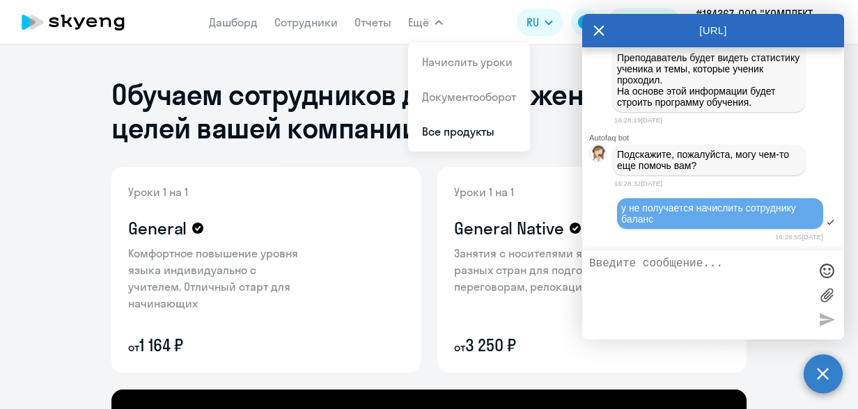
click at [698, 274] on textarea at bounding box center [699, 295] width 220 height 75
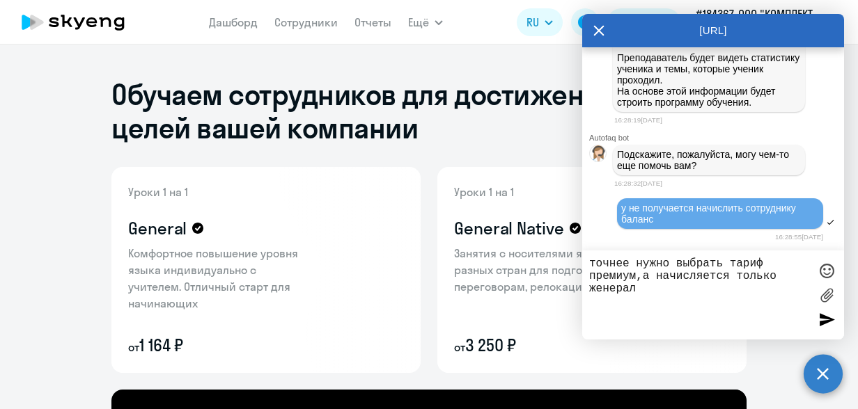
type textarea "точнее нужно выбрать тариф премиум,а начисляется только женераль"
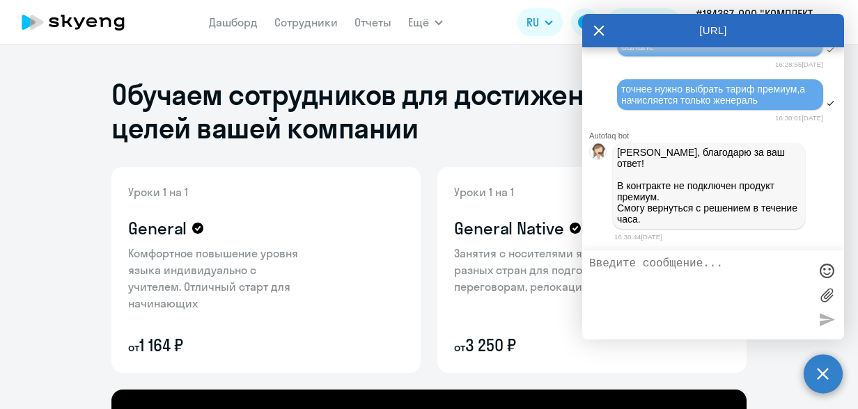
scroll to position [3296, 0]
click at [679, 269] on textarea at bounding box center [699, 295] width 220 height 75
type textarea "хорошо"
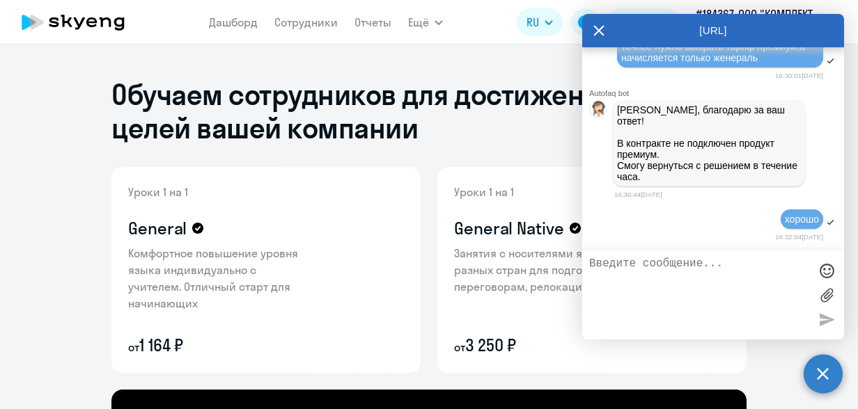
click at [658, 270] on textarea at bounding box center [699, 295] width 220 height 75
click at [588, 260] on div at bounding box center [713, 295] width 262 height 89
drag, startPoint x: 591, startPoint y: 262, endPoint x: 626, endPoint y: 249, distance: 37.0
click at [591, 262] on textarea at bounding box center [699, 295] width 220 height 75
click at [706, 264] on textarea "страница на сайте not found" at bounding box center [699, 295] width 220 height 75
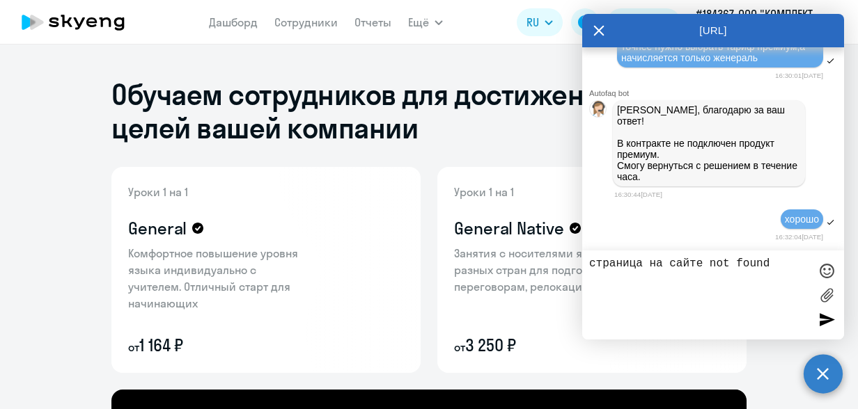
paste textarea "[URL][DOMAIN_NAME]"
type textarea "страница на сайте [URL][DOMAIN_NAME] -not found"
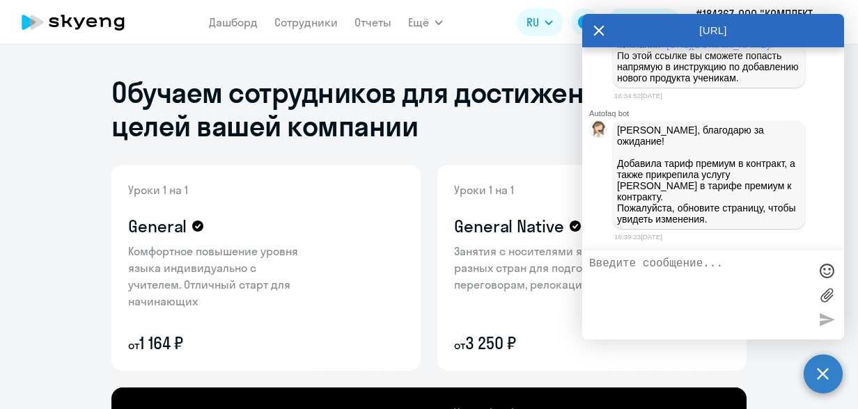
scroll to position [0, 0]
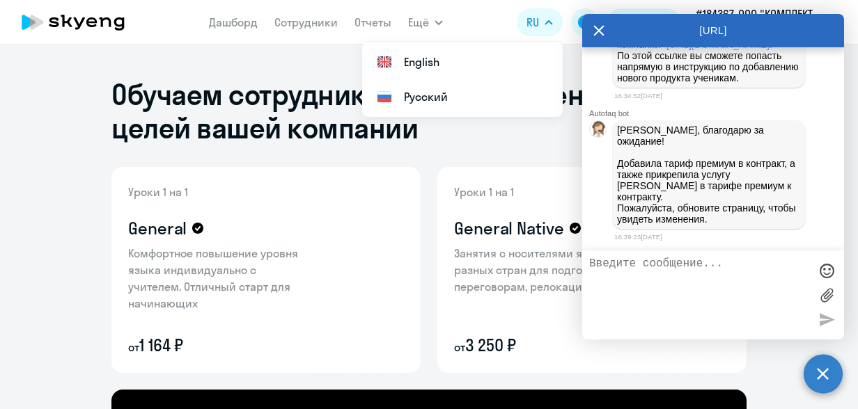
click at [645, 292] on textarea at bounding box center [699, 295] width 220 height 75
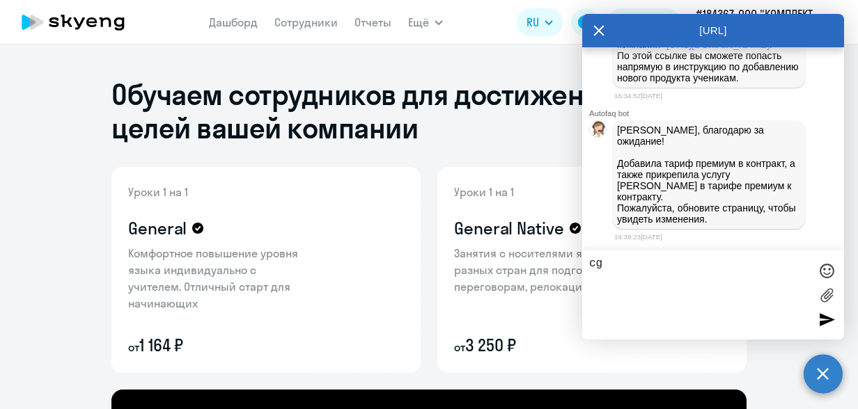
type textarea "c"
type textarea "спасибо"
click at [829, 311] on div at bounding box center [826, 319] width 21 height 21
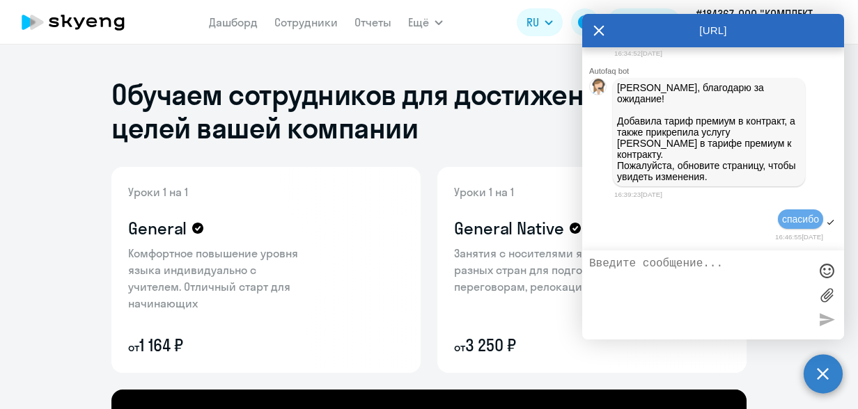
scroll to position [3729, 0]
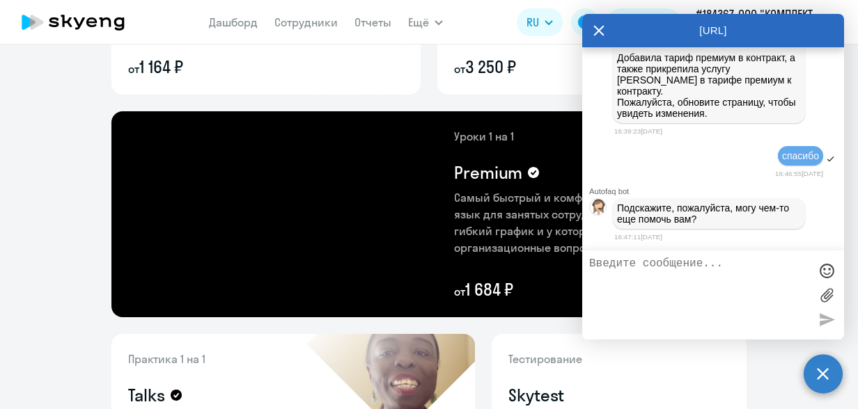
scroll to position [3584, 0]
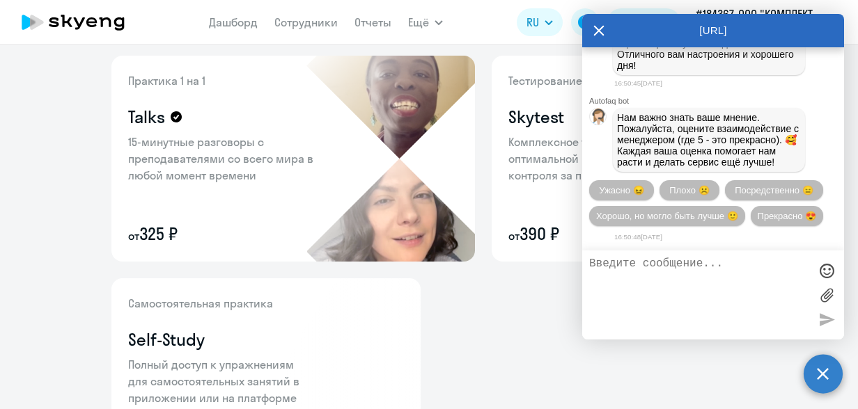
scroll to position [4133, 0]
click at [757, 216] on span "Прекрасно 😍" at bounding box center [786, 216] width 58 height 10
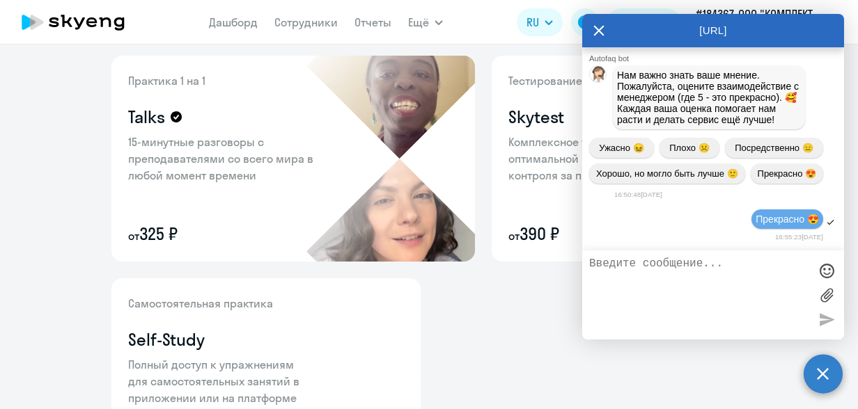
scroll to position [4275, 0]
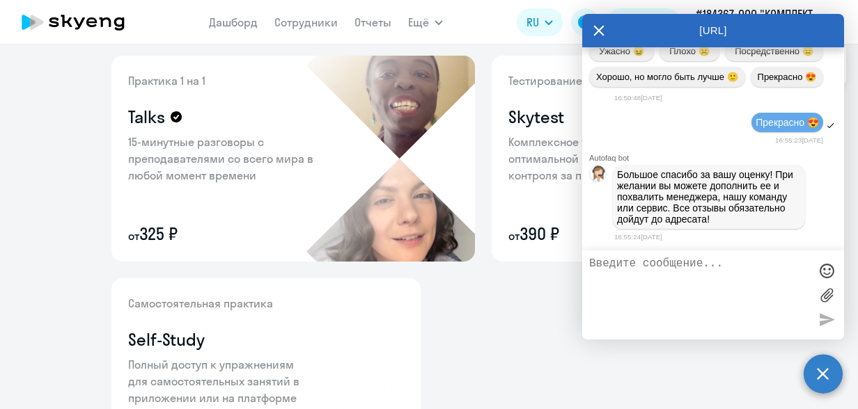
click at [597, 31] on icon at bounding box center [599, 31] width 10 height 10
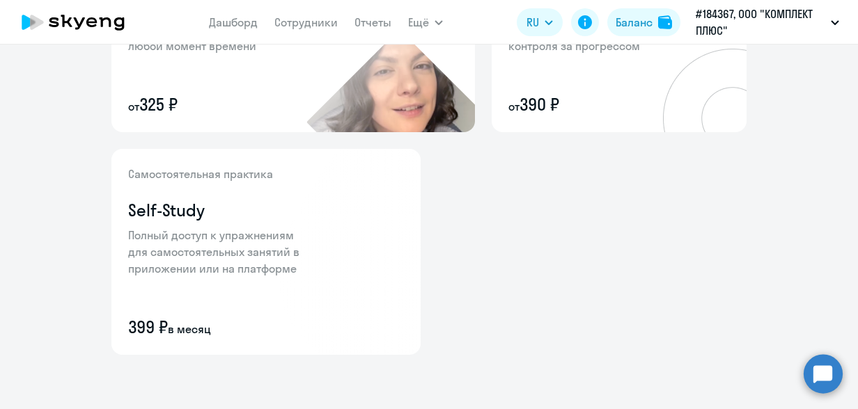
scroll to position [688, 0]
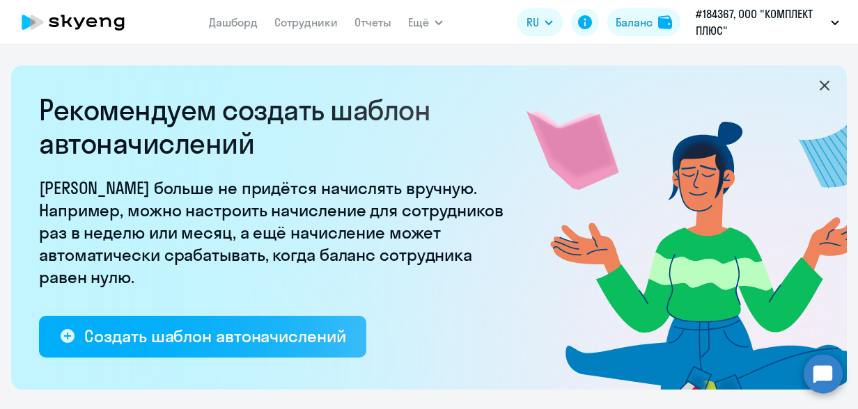
select select "10"
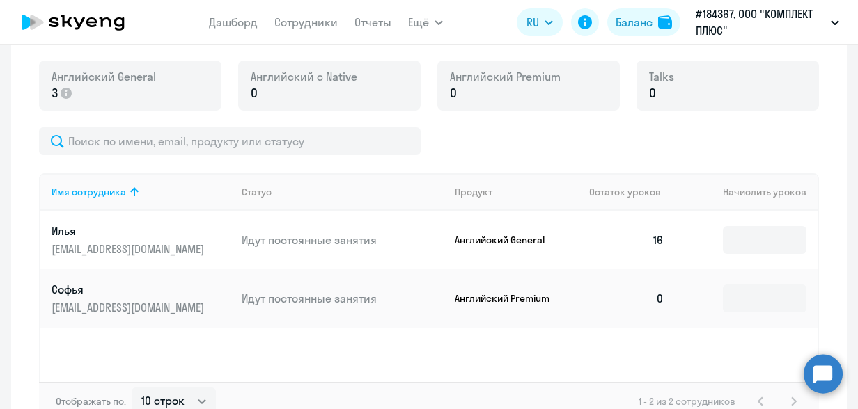
scroll to position [590, 0]
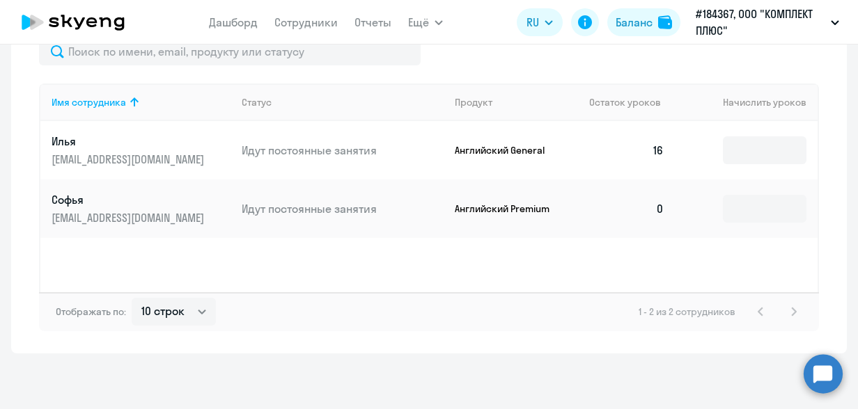
click at [645, 209] on td "0" at bounding box center [626, 209] width 97 height 58
drag, startPoint x: 658, startPoint y: 210, endPoint x: 673, endPoint y: 205, distance: 15.4
click at [662, 207] on td "0" at bounding box center [626, 209] width 97 height 58
click at [739, 209] on input at bounding box center [765, 209] width 84 height 28
click at [757, 209] on input at bounding box center [765, 209] width 84 height 28
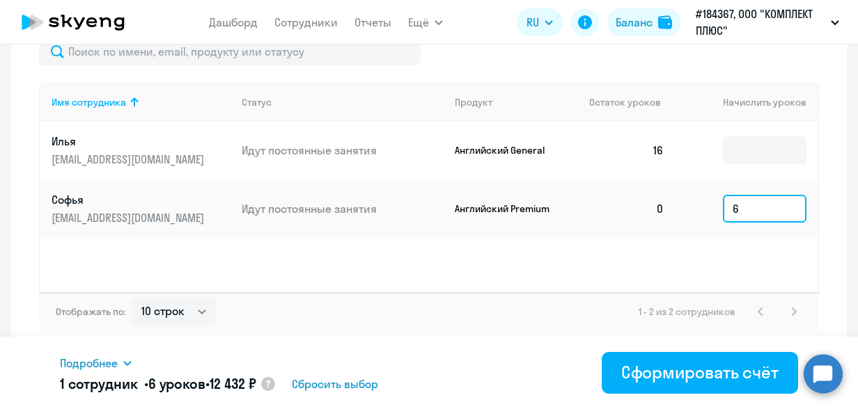
type input "6"
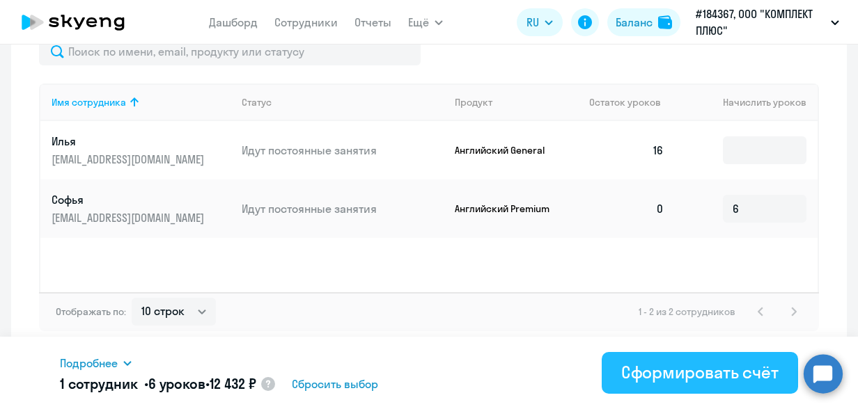
click at [666, 370] on div "Сформировать счёт" at bounding box center [699, 372] width 157 height 22
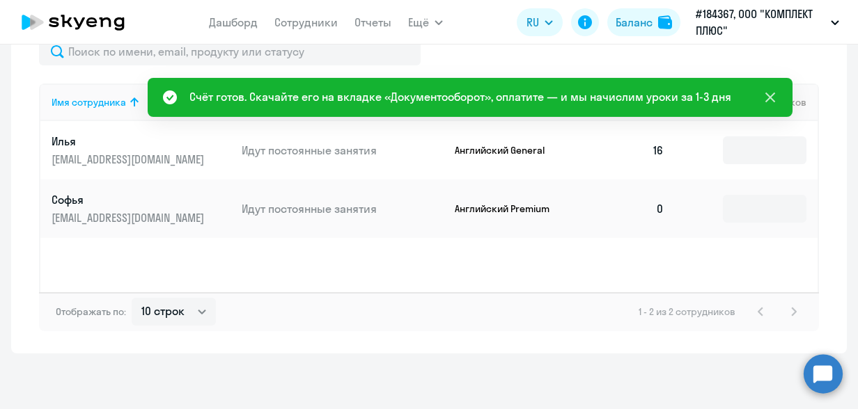
click at [767, 91] on icon at bounding box center [770, 97] width 17 height 17
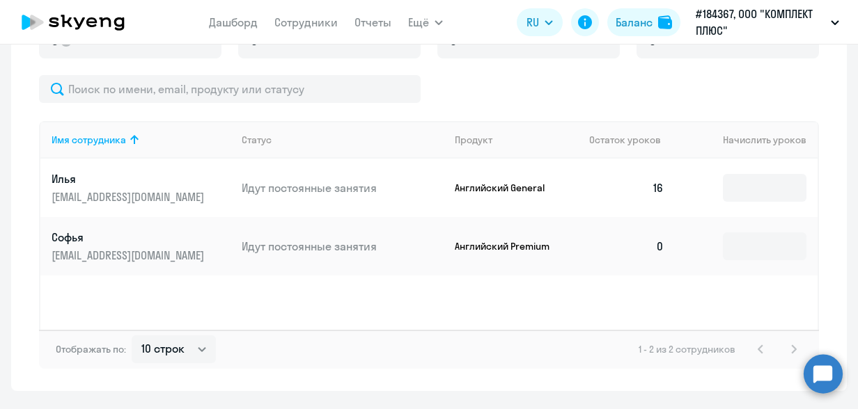
scroll to position [521, 0]
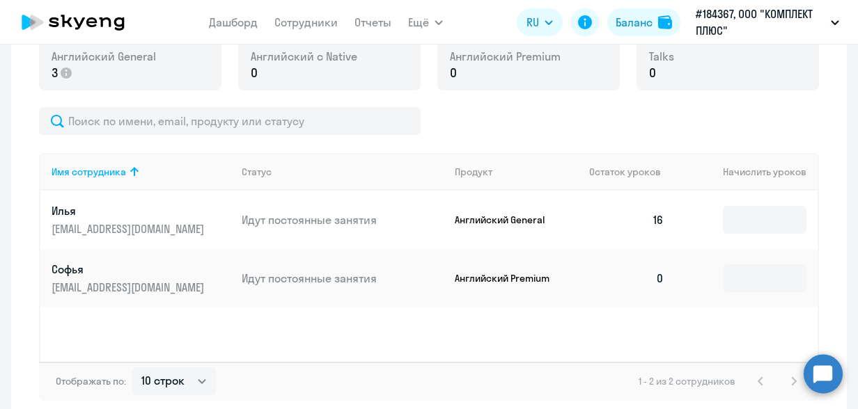
click at [650, 271] on td "0" at bounding box center [626, 278] width 97 height 58
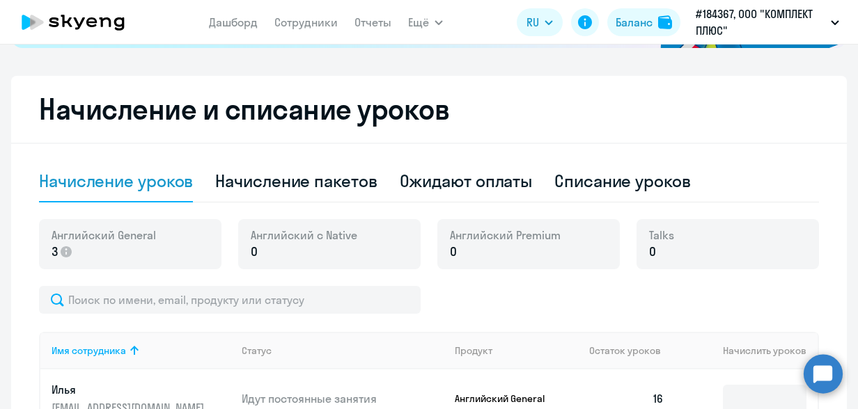
scroll to position [103, 0]
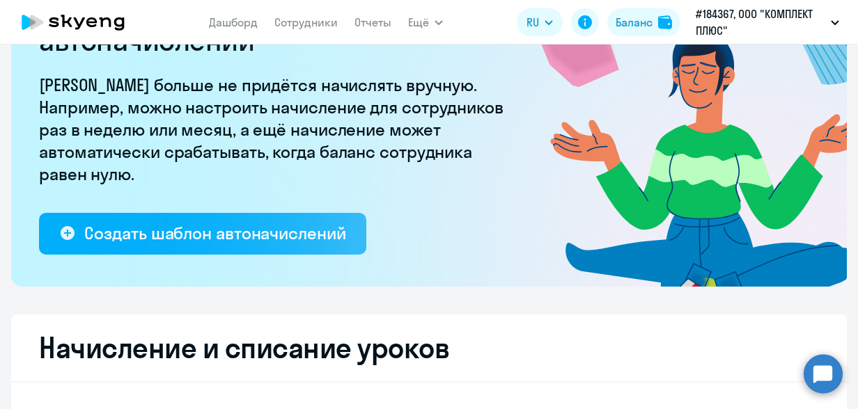
select select "10"
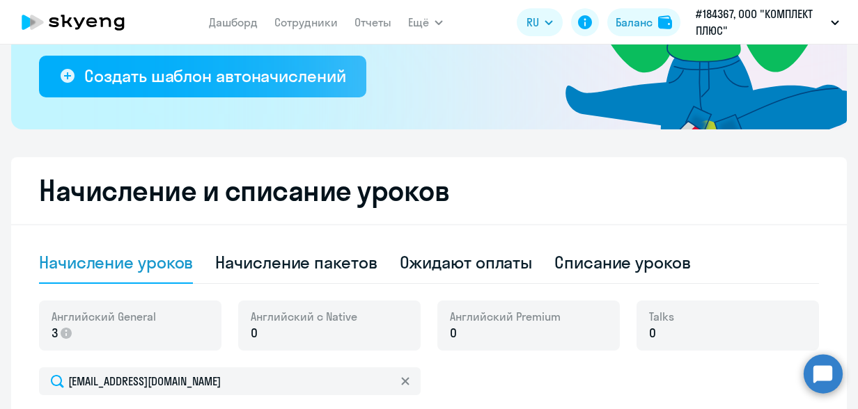
scroll to position [382, 0]
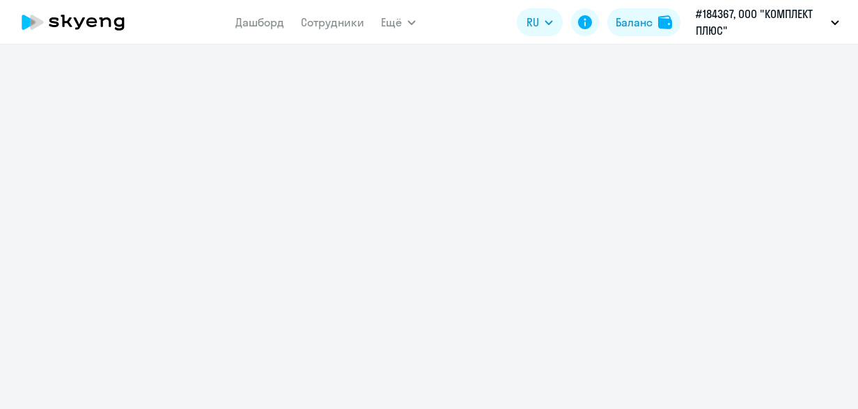
select select "30"
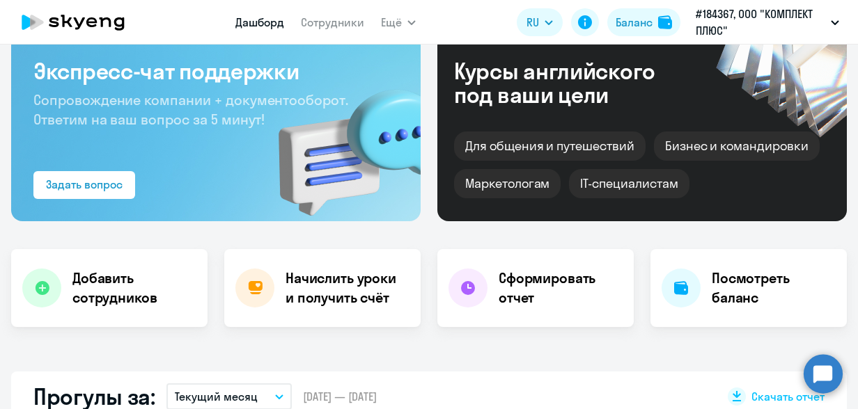
scroll to position [70, 0]
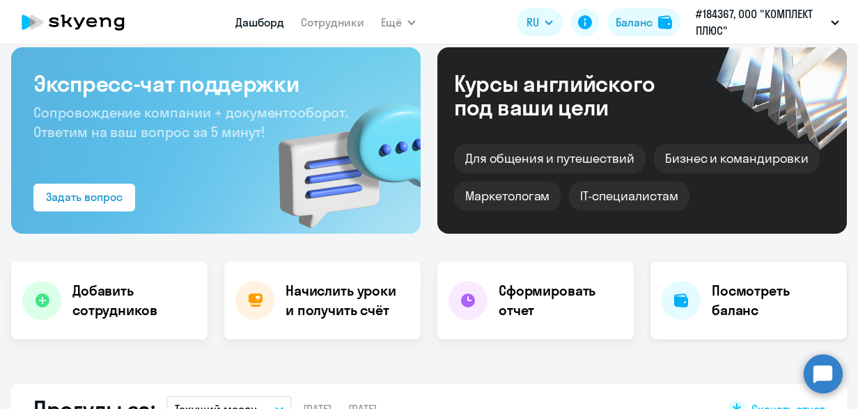
click at [748, 293] on h4 "Посмотреть баланс" at bounding box center [774, 300] width 124 height 39
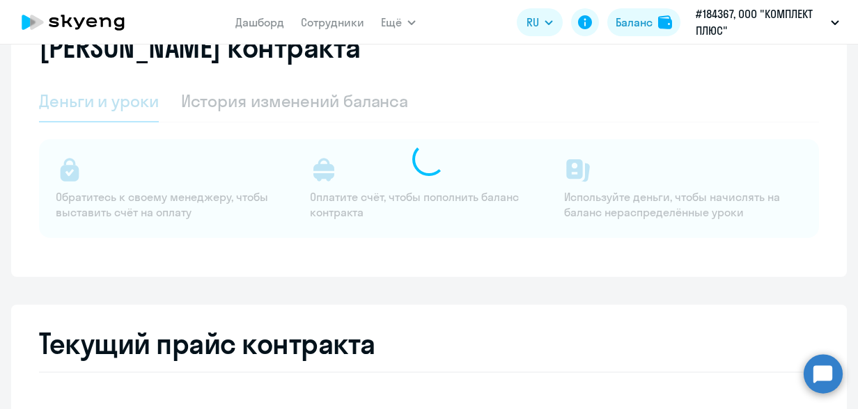
select select "english_adult_not_native_speaker"
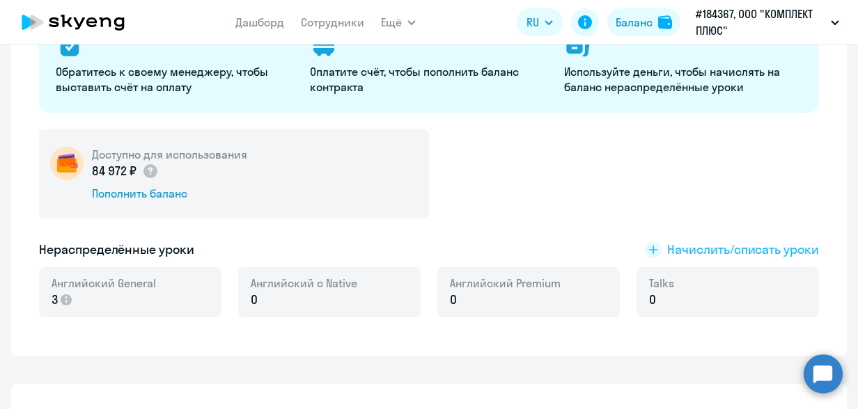
scroll to position [278, 0]
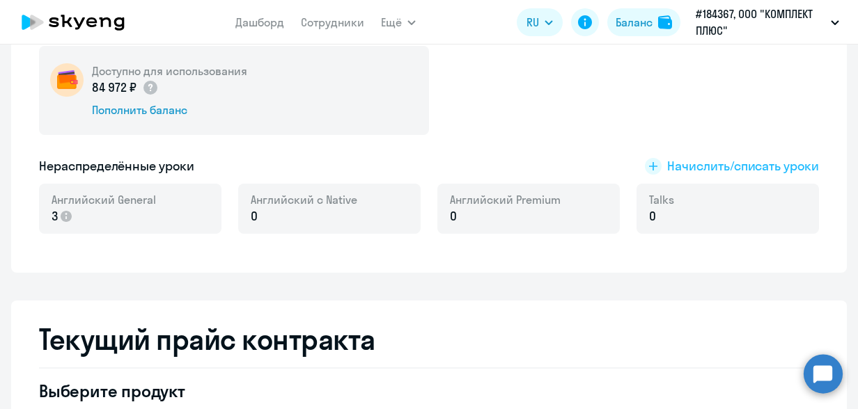
click at [699, 168] on span "Начислить/списать уроки" at bounding box center [743, 166] width 152 height 18
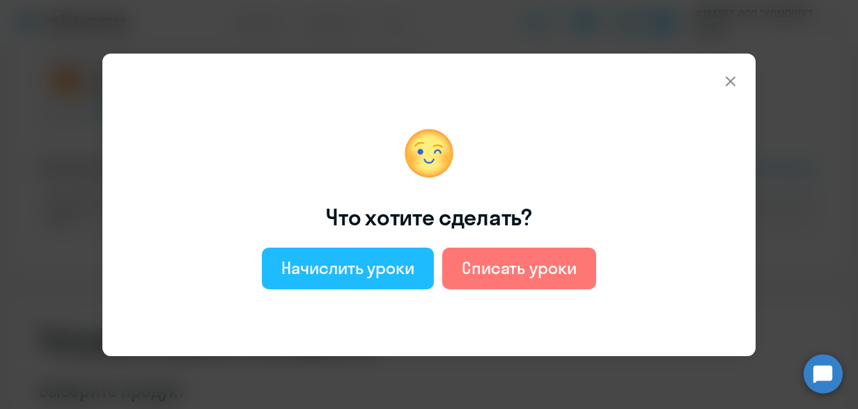
click at [402, 271] on div "Начислить уроки" at bounding box center [347, 268] width 133 height 22
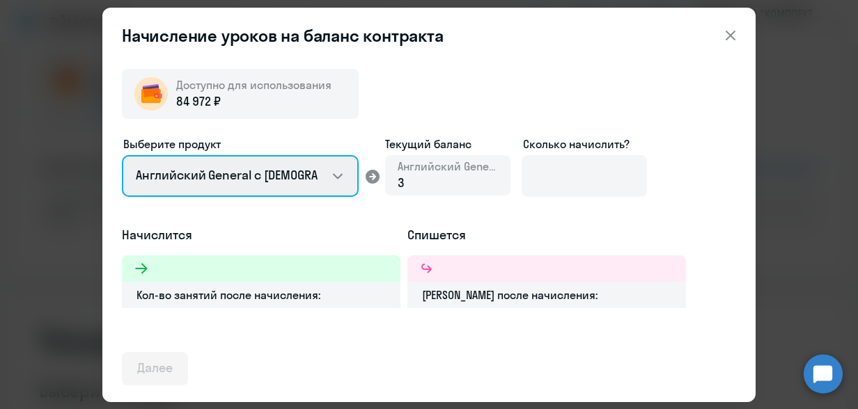
click at [336, 169] on select "Английский General с русскоговорящим преподавателем Английский General с англог…" at bounding box center [240, 176] width 237 height 42
click at [122, 155] on select "Английский General с русскоговорящим преподавателем Английский General с англог…" at bounding box center [240, 176] width 237 height 42
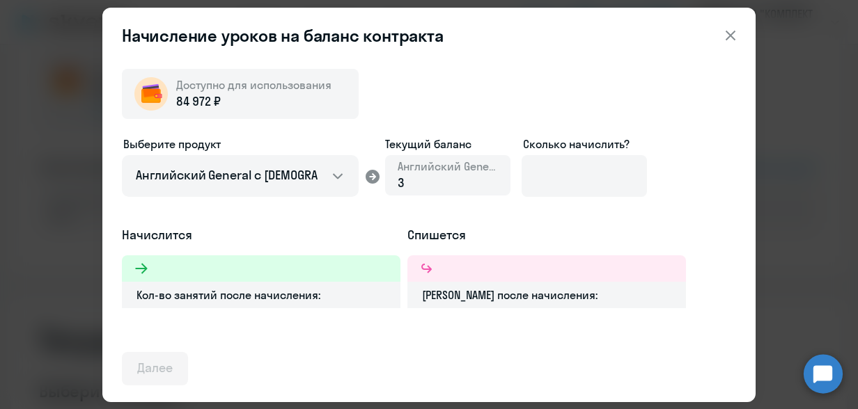
click at [260, 273] on div at bounding box center [261, 269] width 278 height 26
click at [245, 295] on div "Кол-во занятий после начисления:" at bounding box center [261, 295] width 278 height 26
click at [504, 298] on div "Баланс после начисления:" at bounding box center [546, 295] width 278 height 26
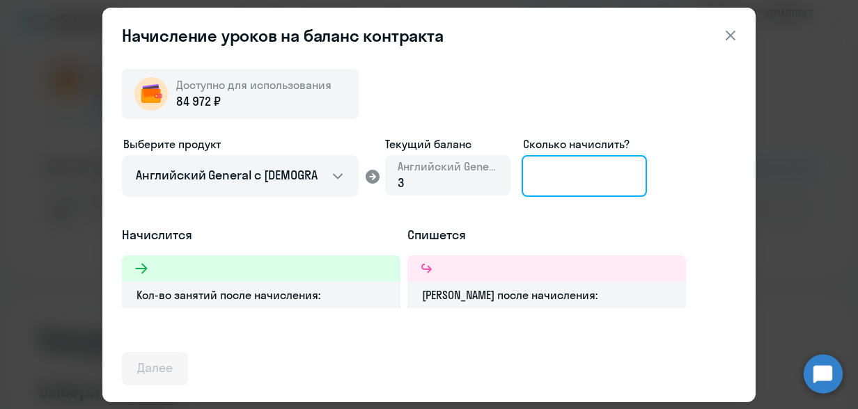
click at [549, 166] on input at bounding box center [583, 176] width 125 height 42
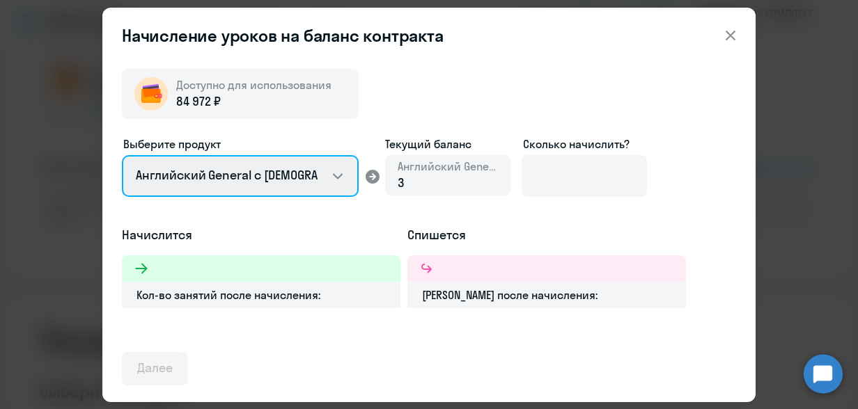
click at [331, 174] on select "Английский General с русскоговорящим преподавателем Английский General с англог…" at bounding box center [240, 176] width 237 height 42
select select "english_adult_not_native_speaker_premium"
click at [122, 155] on select "Английский General с русскоговорящим преподавателем Английский General с англог…" at bounding box center [240, 176] width 237 height 42
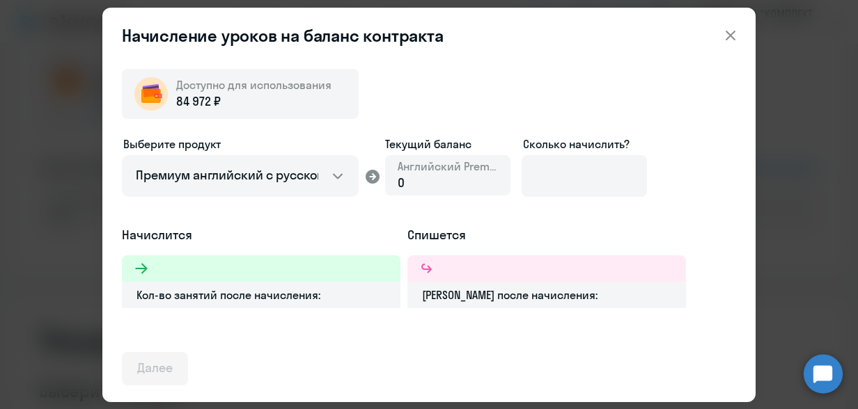
drag, startPoint x: 447, startPoint y: 178, endPoint x: 398, endPoint y: 182, distance: 48.9
click at [405, 182] on div "0" at bounding box center [448, 183] width 100 height 18
click at [398, 182] on span "0" at bounding box center [401, 183] width 7 height 16
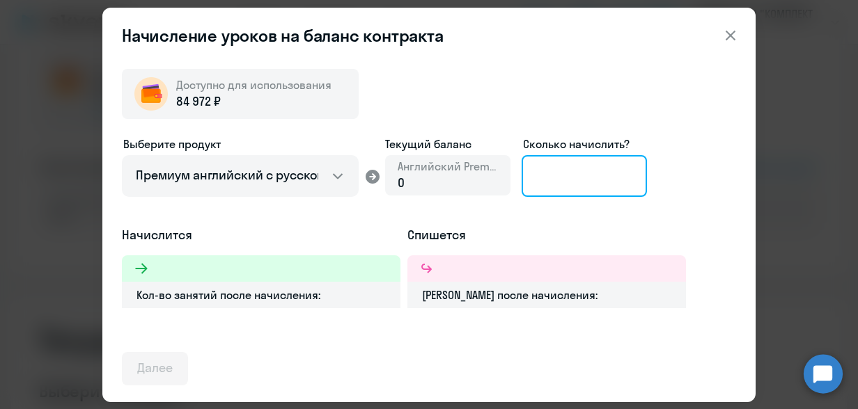
click at [553, 169] on input at bounding box center [583, 176] width 125 height 42
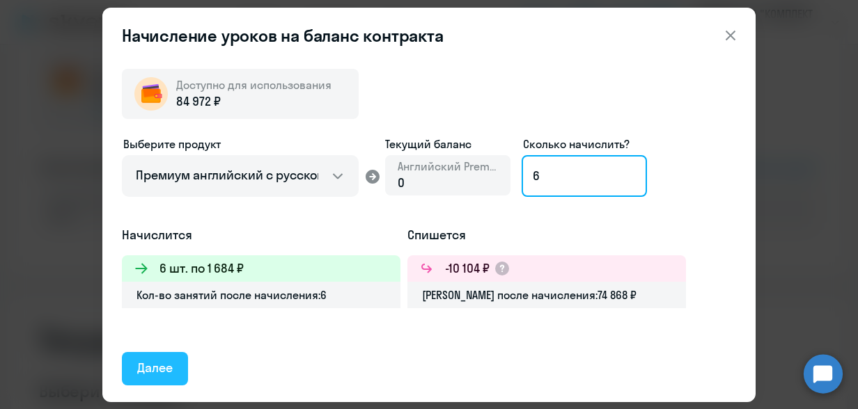
type input "6"
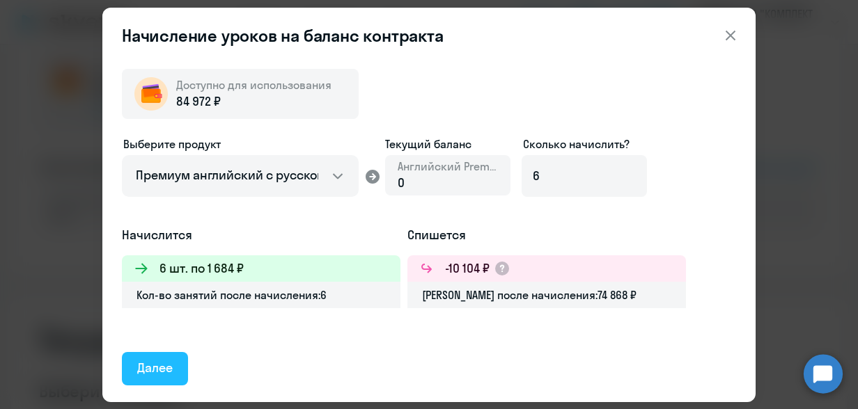
click at [148, 365] on div "Далее" at bounding box center [155, 368] width 36 height 18
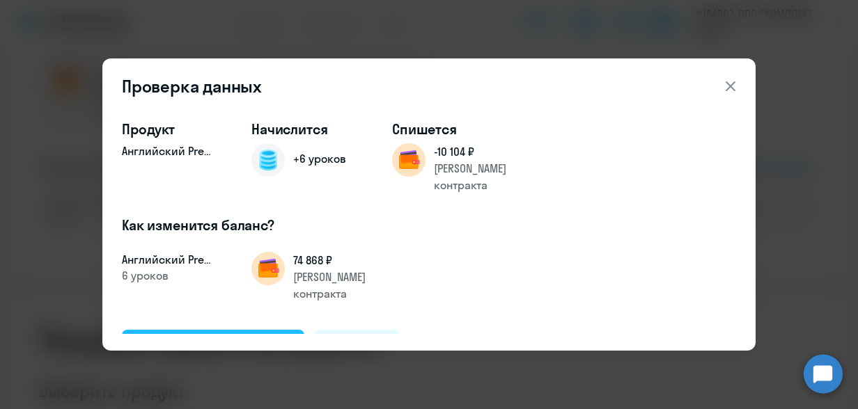
click at [232, 337] on div "Подтвердить и начислить" at bounding box center [213, 346] width 152 height 18
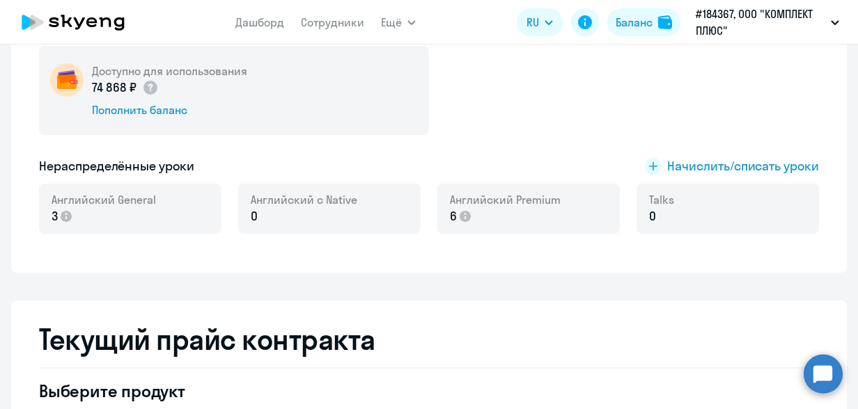
scroll to position [0, 0]
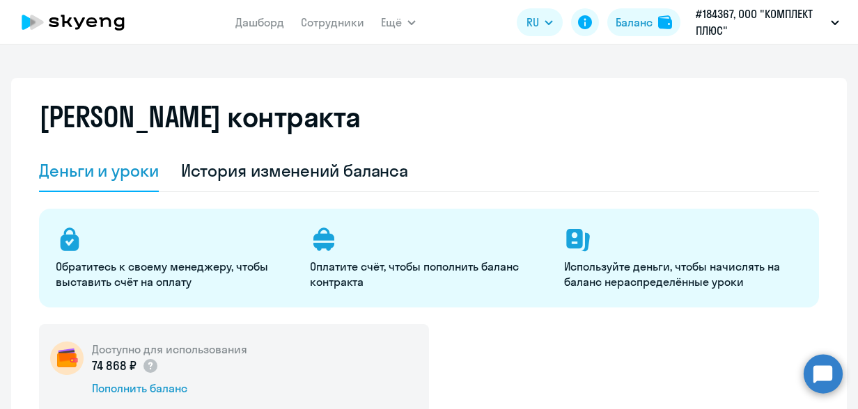
click at [319, 32] on nav "Дашборд Сотрудники" at bounding box center [299, 22] width 129 height 28
click at [319, 26] on link "Сотрудники" at bounding box center [332, 22] width 63 height 14
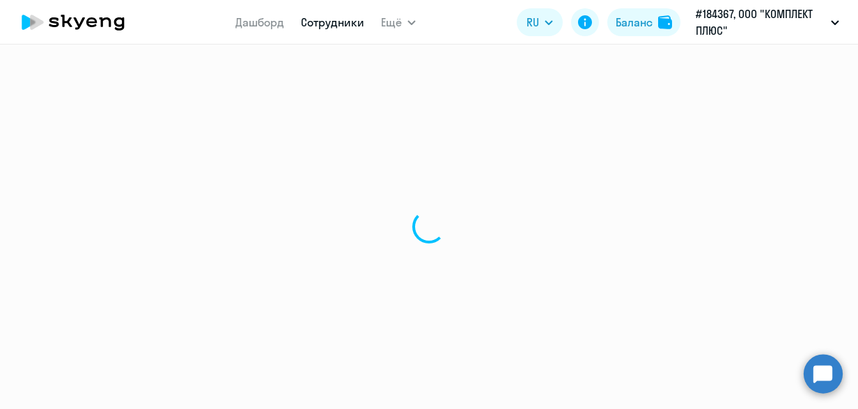
select select "30"
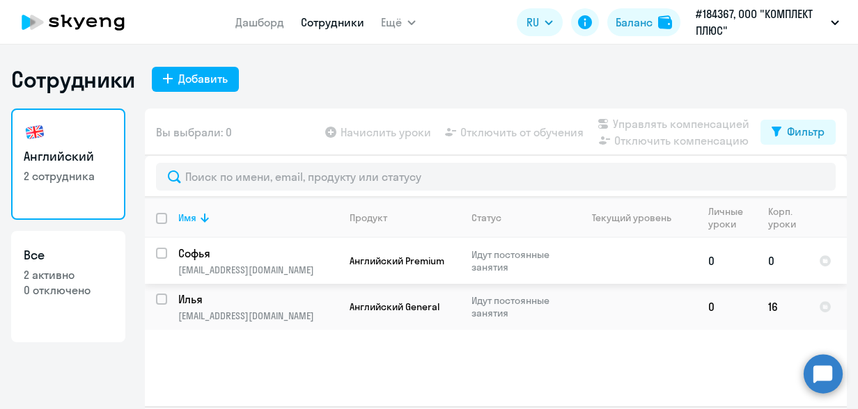
click at [156, 251] on input "select row 40561367" at bounding box center [170, 262] width 28 height 28
checkbox input "true"
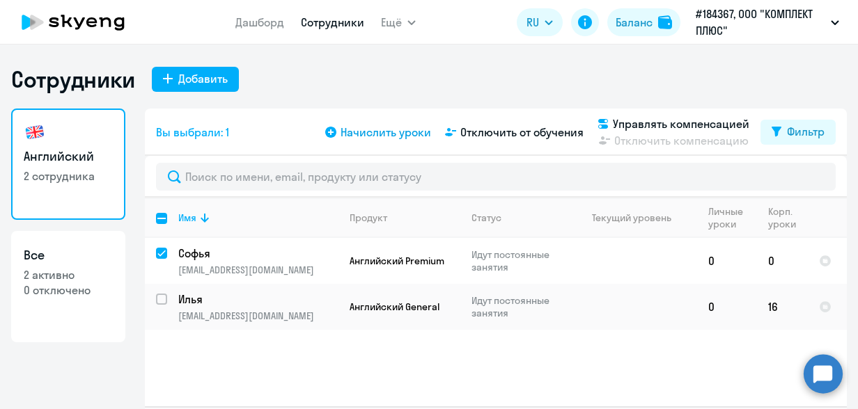
click at [355, 135] on span "Начислить уроки" at bounding box center [385, 132] width 91 height 17
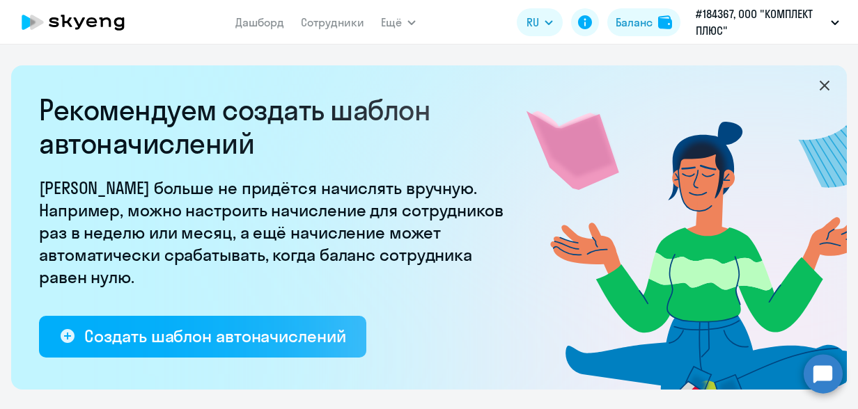
select select "10"
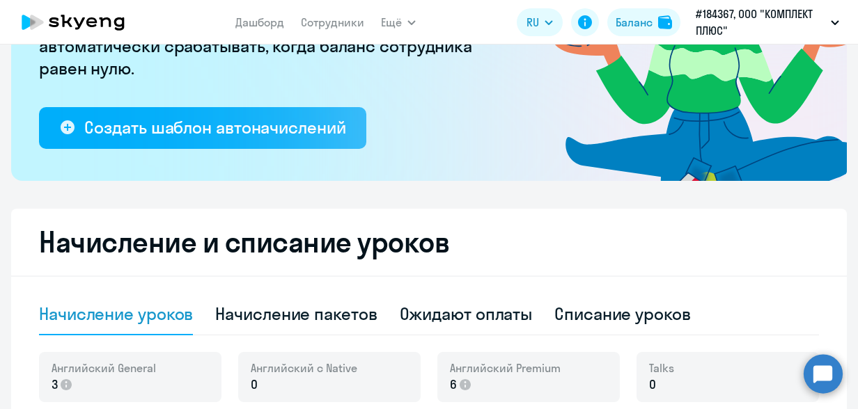
scroll to position [348, 0]
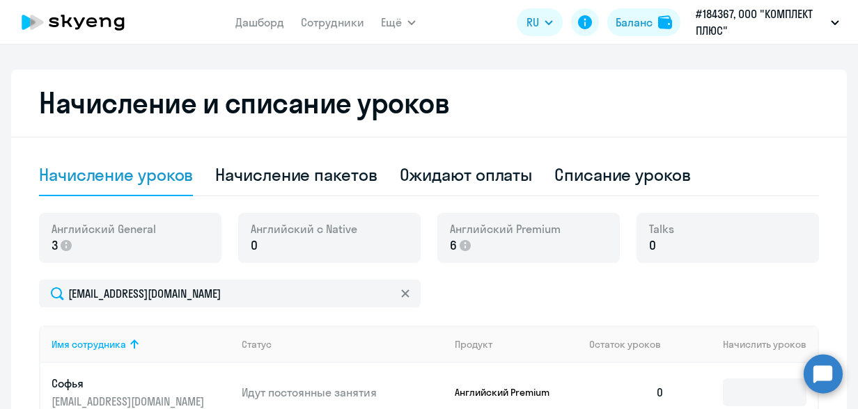
click at [450, 242] on span "6" at bounding box center [453, 246] width 7 height 18
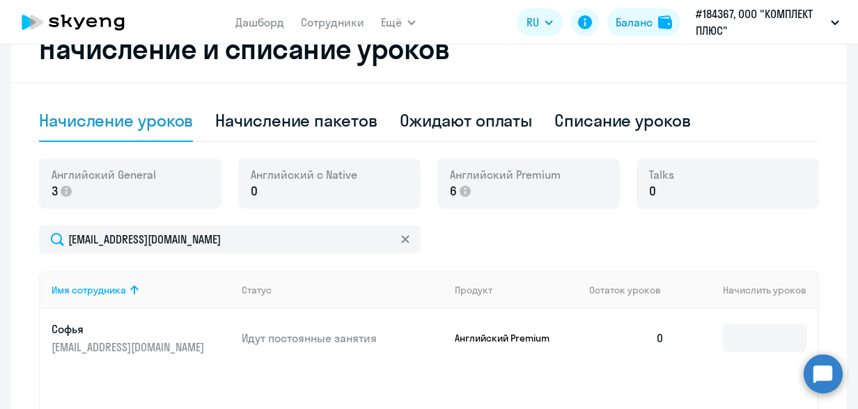
scroll to position [487, 0]
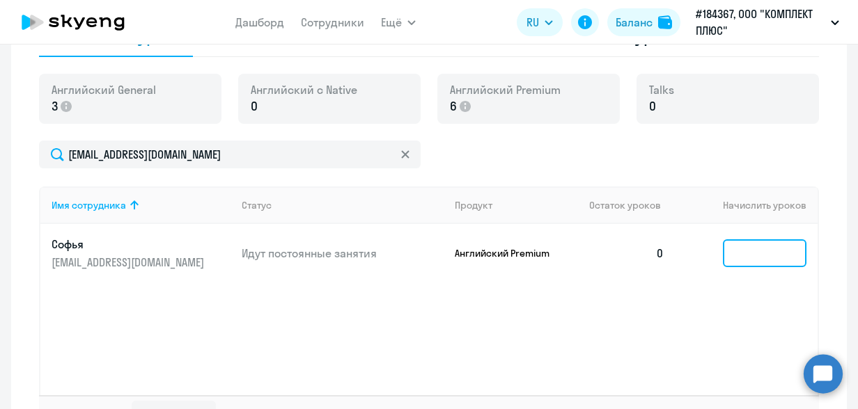
click at [735, 252] on input at bounding box center [765, 253] width 84 height 28
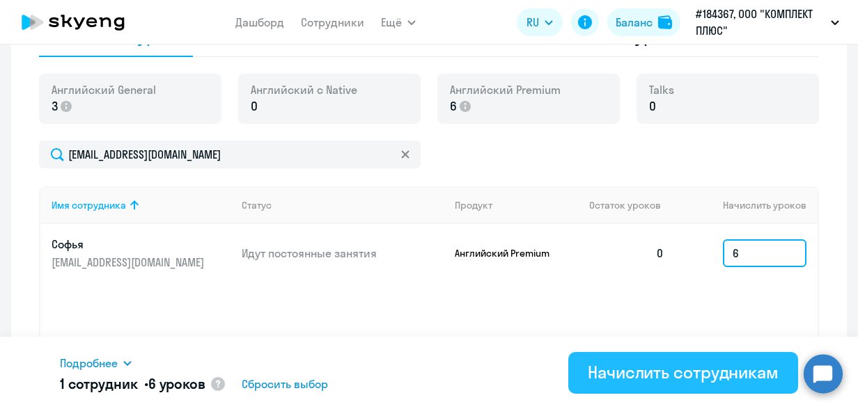
type input "6"
click at [678, 365] on div "Начислить сотрудникам" at bounding box center [683, 372] width 191 height 22
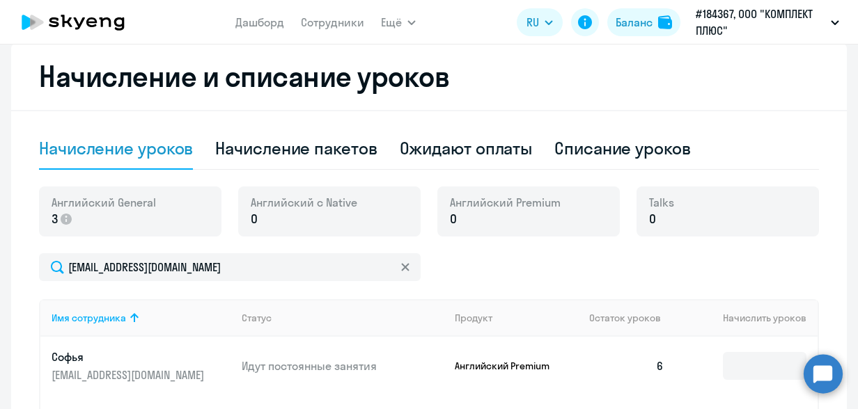
scroll to position [242, 0]
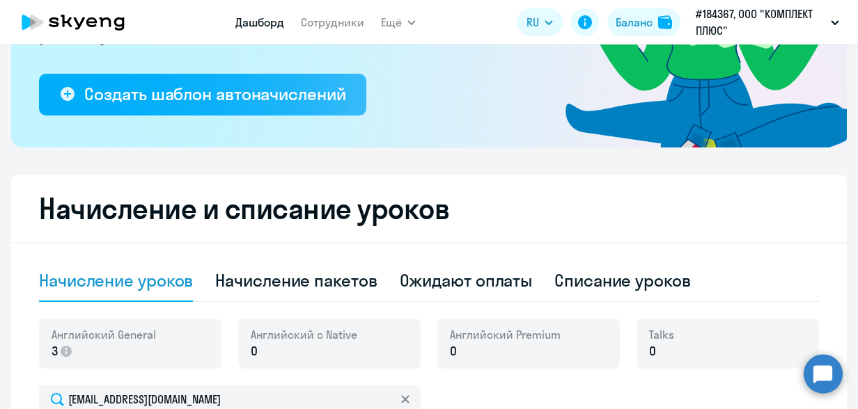
click at [270, 19] on link "Дашборд" at bounding box center [259, 22] width 49 height 14
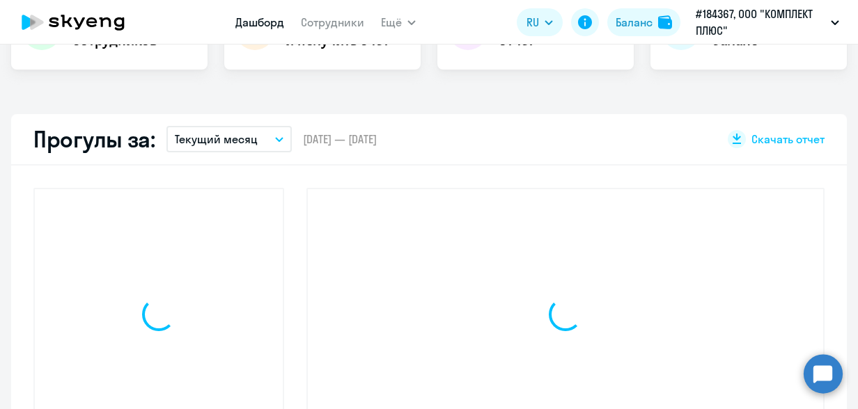
scroll to position [340, 0]
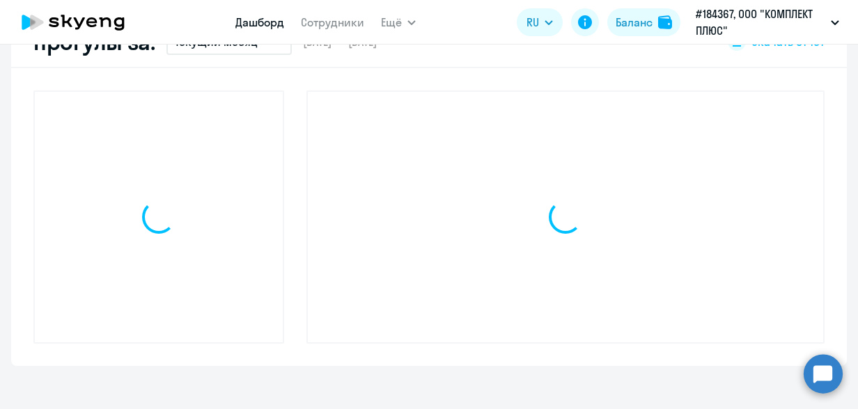
select select "30"
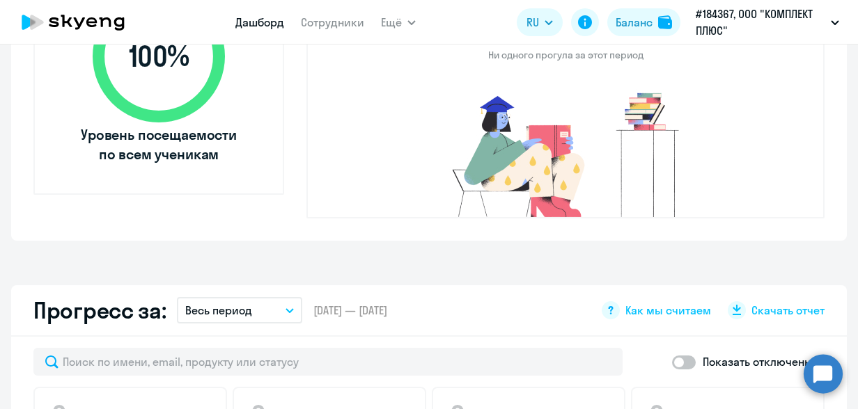
scroll to position [688, 0]
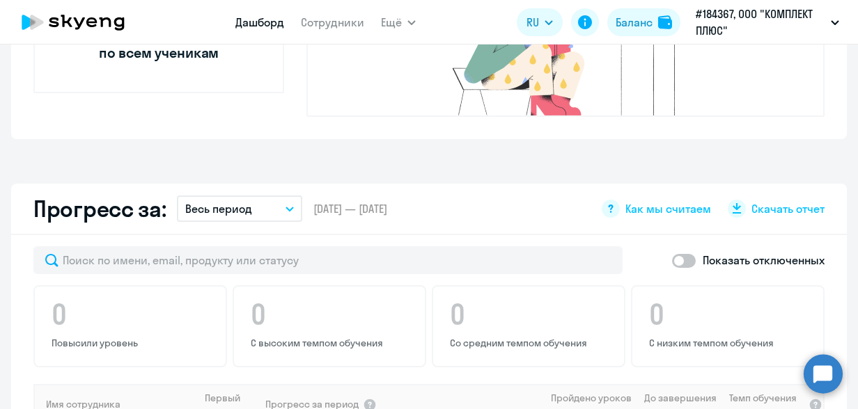
click at [822, 384] on circle at bounding box center [822, 373] width 39 height 39
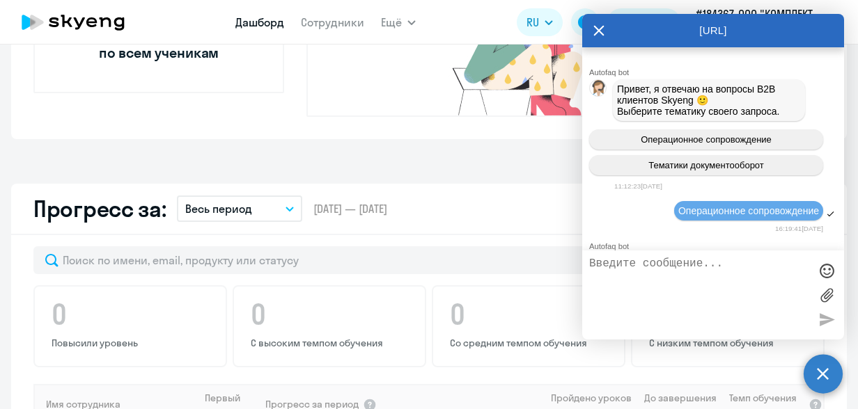
scroll to position [3793, 0]
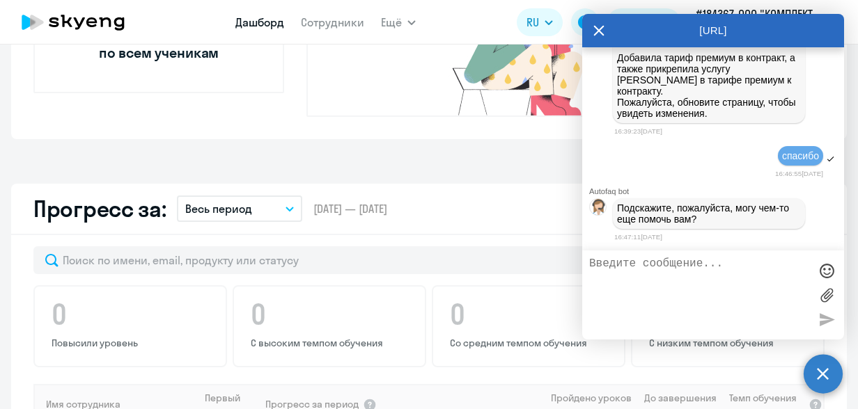
click at [628, 291] on textarea at bounding box center [699, 295] width 220 height 75
type textarea "ну вроде пока все..уроки начислил..спасибо"
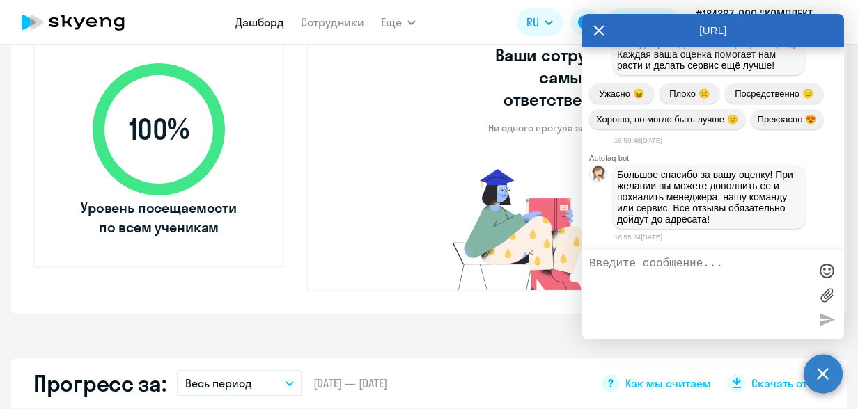
scroll to position [340, 0]
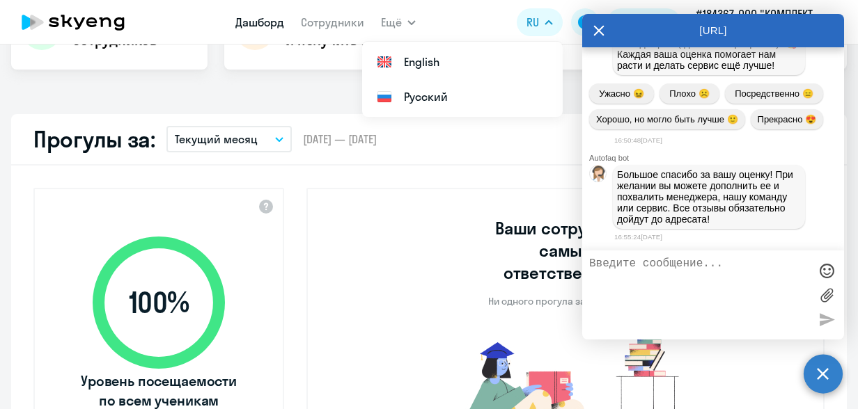
click at [597, 31] on icon at bounding box center [599, 31] width 10 height 10
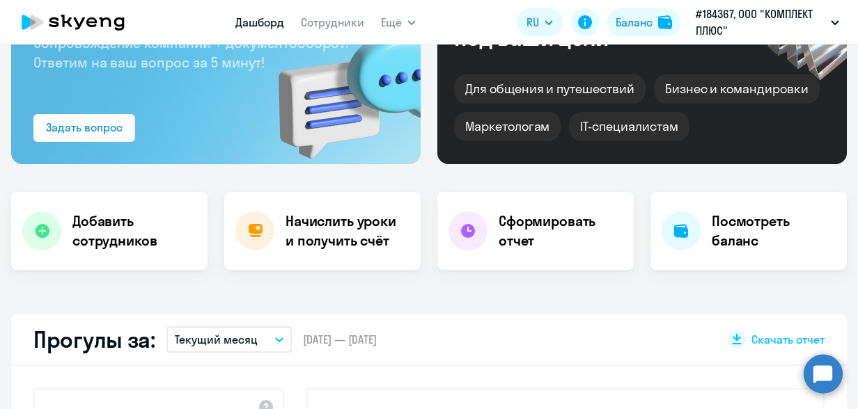
scroll to position [0, 0]
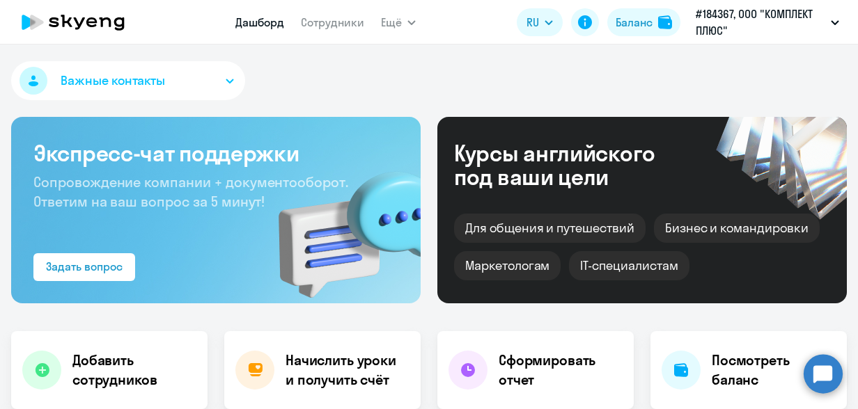
click at [104, 79] on span "Важные контакты" at bounding box center [113, 81] width 104 height 18
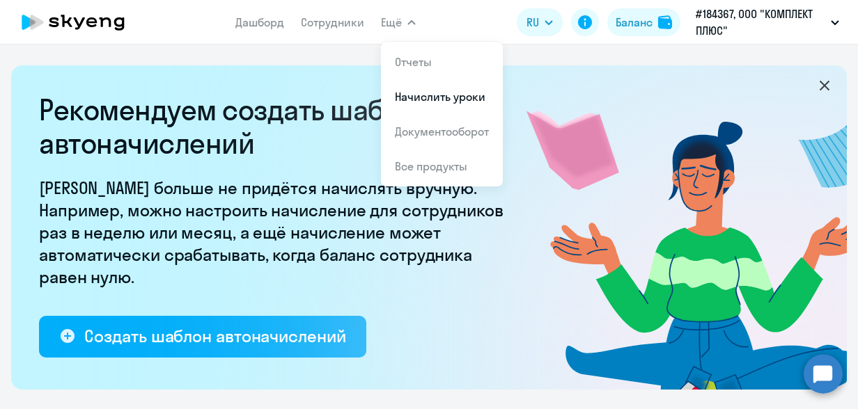
select select "10"
